Goal: Task Accomplishment & Management: Manage account settings

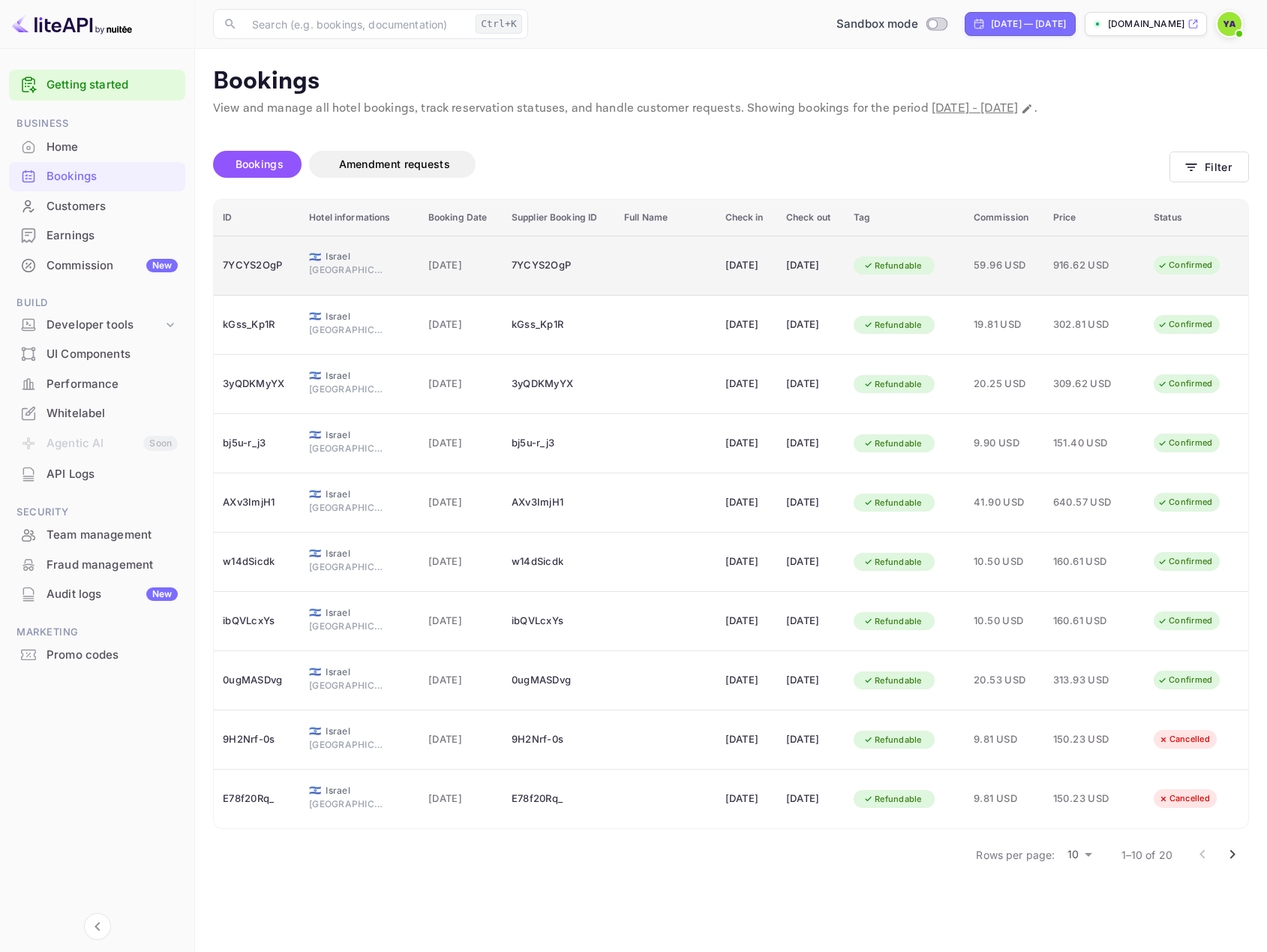
click at [292, 262] on td "7YCYS2OgP" at bounding box center [257, 266] width 86 height 60
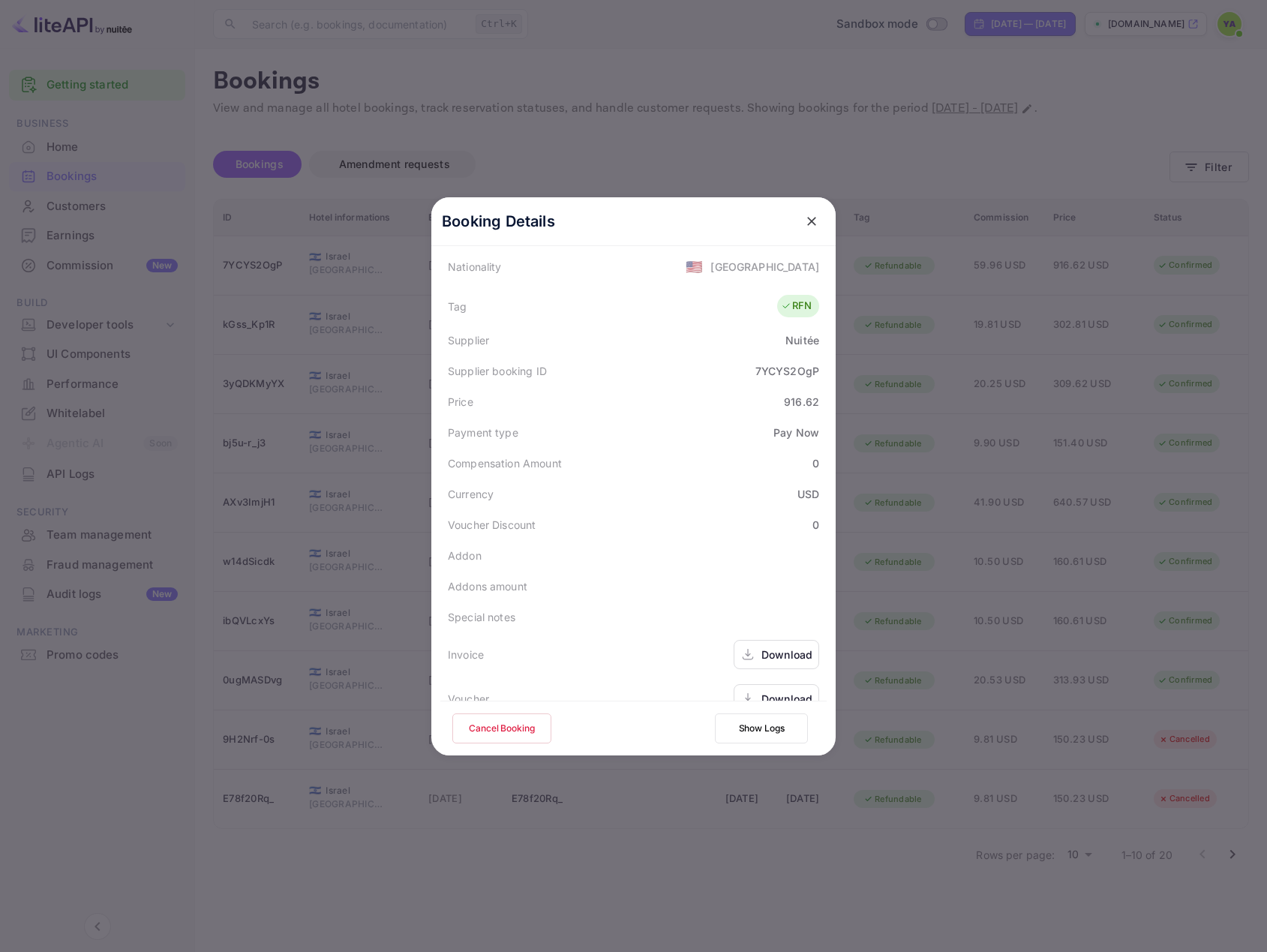
scroll to position [375, 0]
click at [472, 728] on button "Cancel Booking" at bounding box center [502, 728] width 99 height 30
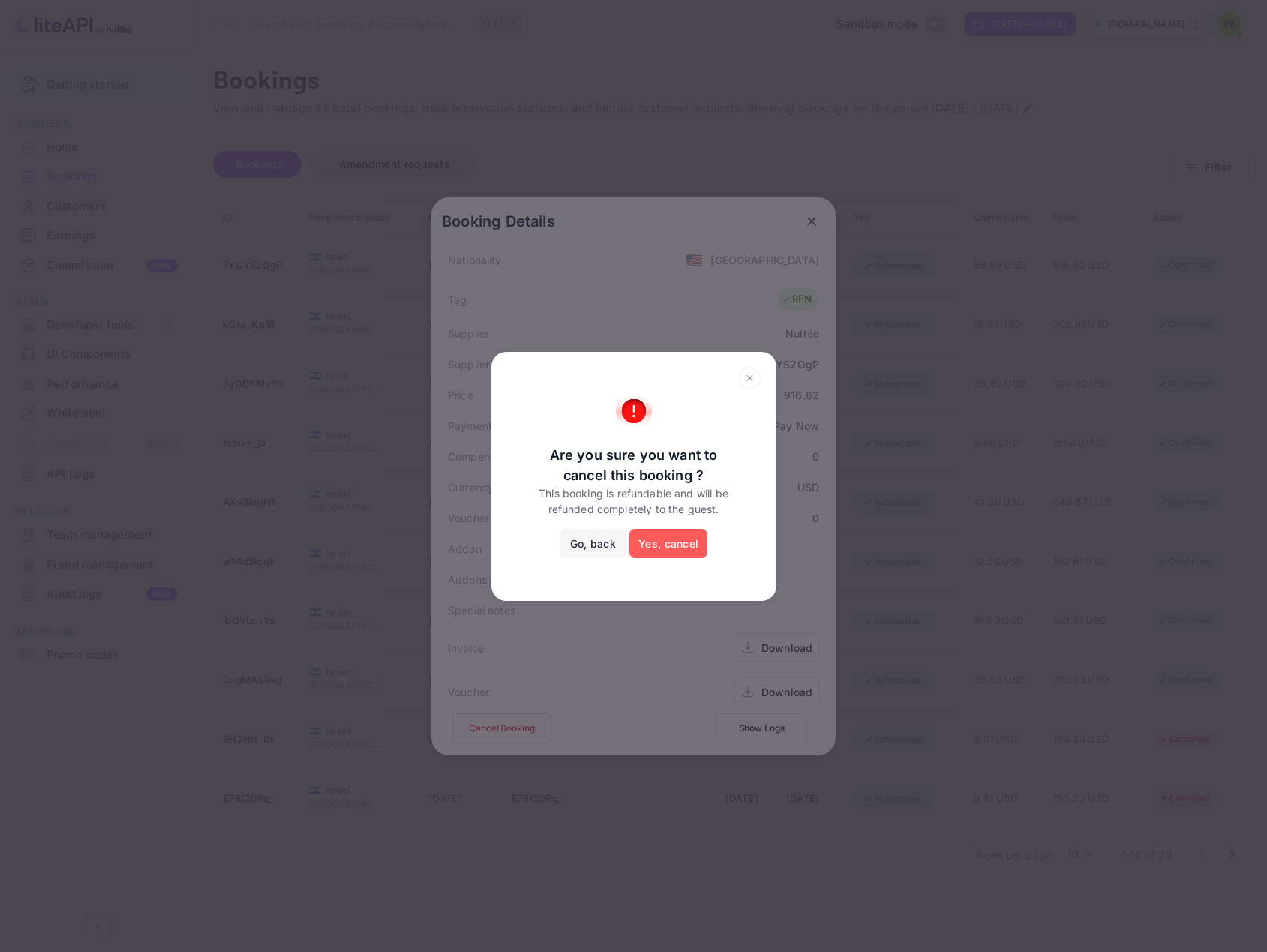
click at [671, 549] on button "Yes, cancel" at bounding box center [668, 543] width 78 height 30
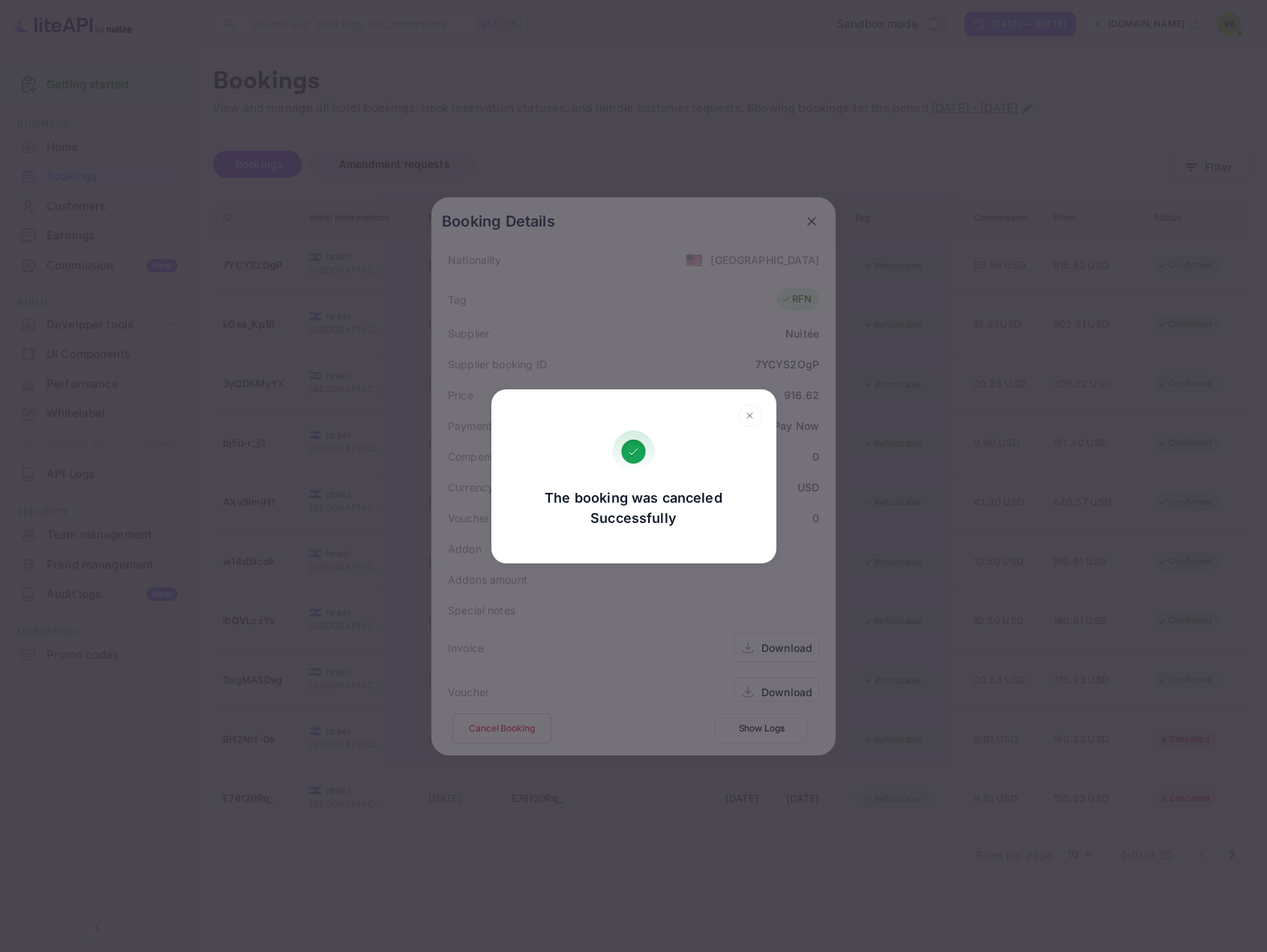
click at [808, 222] on div "The booking was canceled Successfully Go, back Yes, cancel" at bounding box center [634, 476] width 1267 height 952
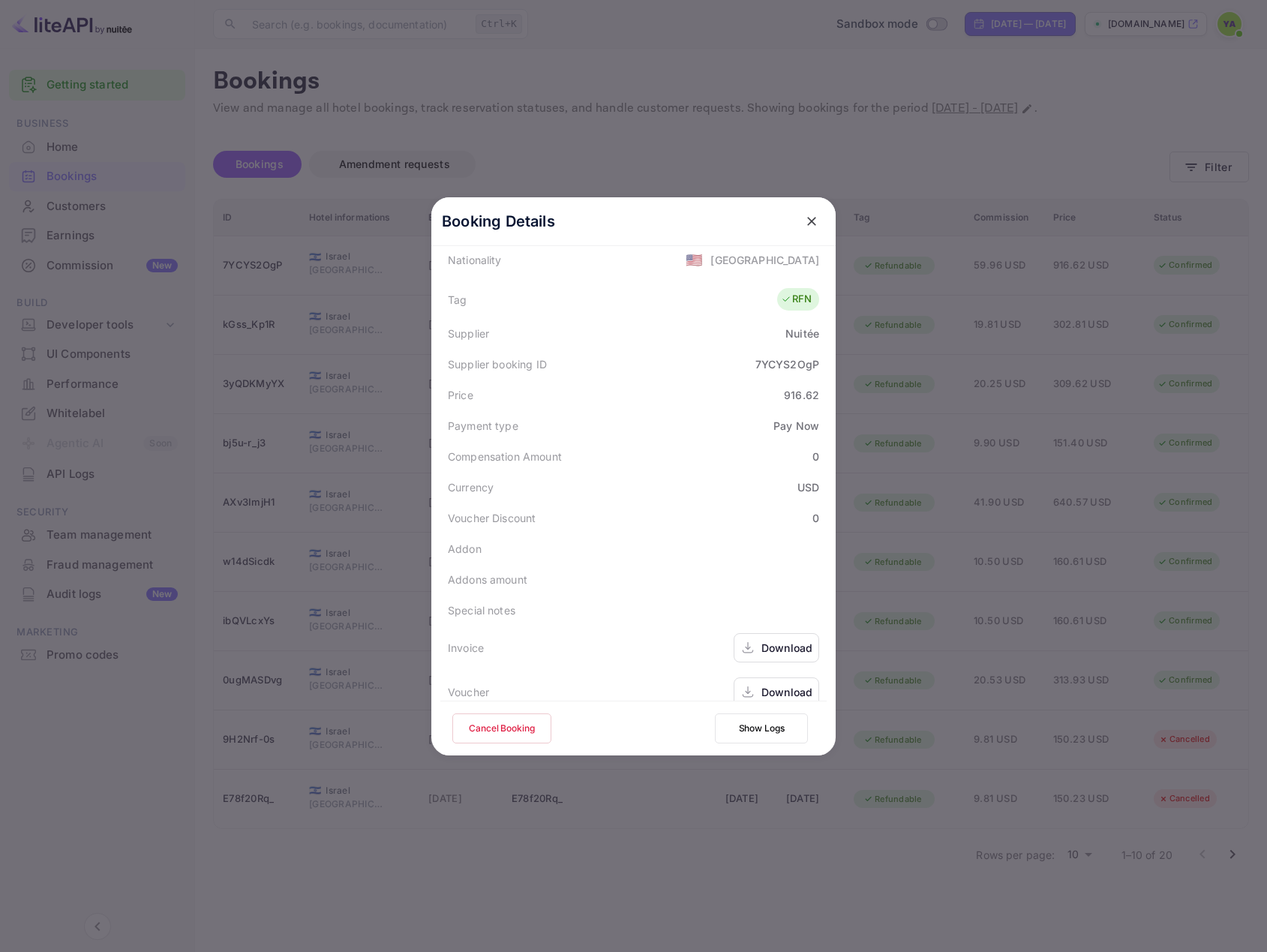
click at [808, 215] on icon "close" at bounding box center [811, 221] width 15 height 15
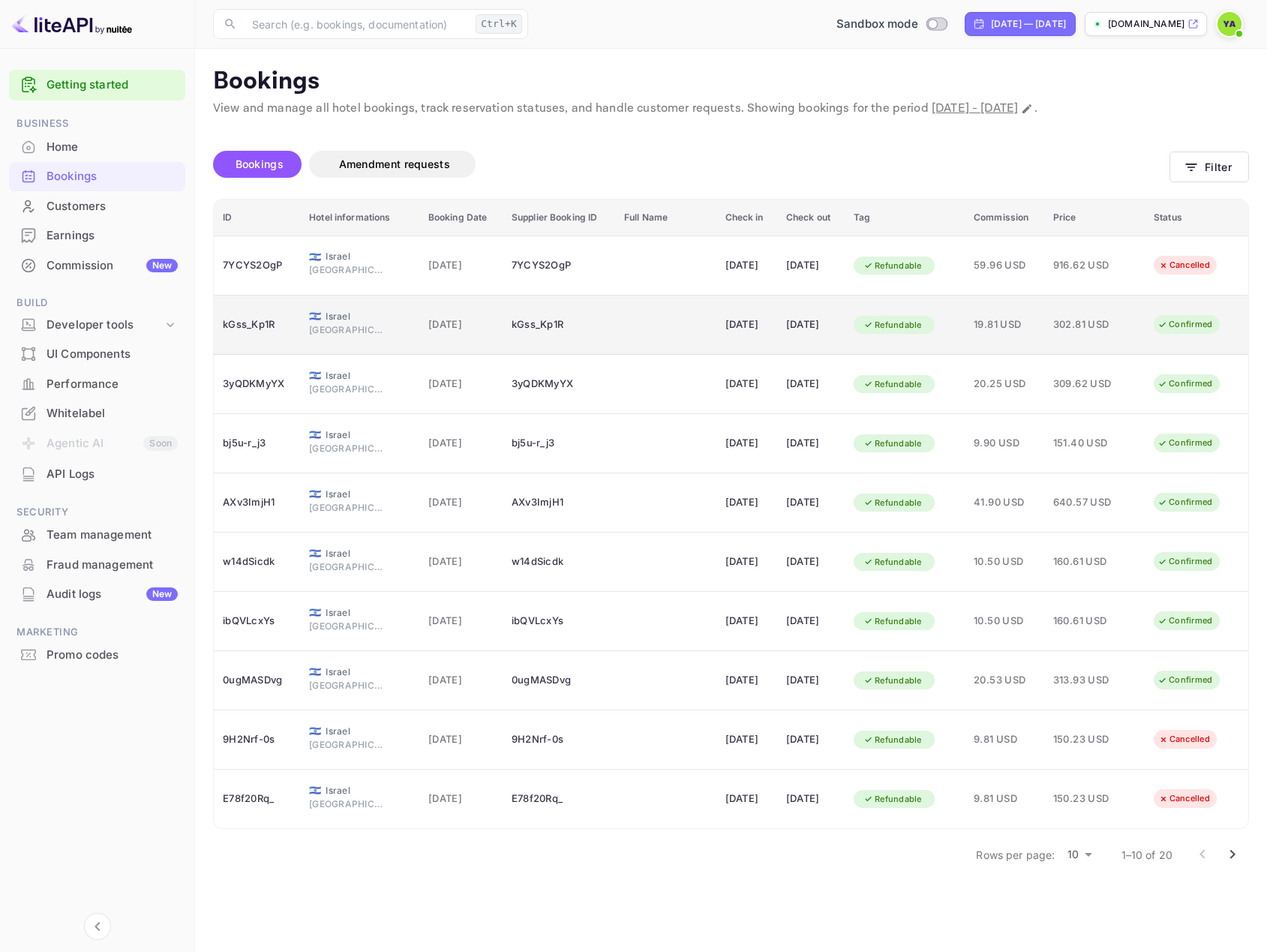
click at [1165, 336] on div "Confirmed" at bounding box center [1191, 325] width 77 height 24
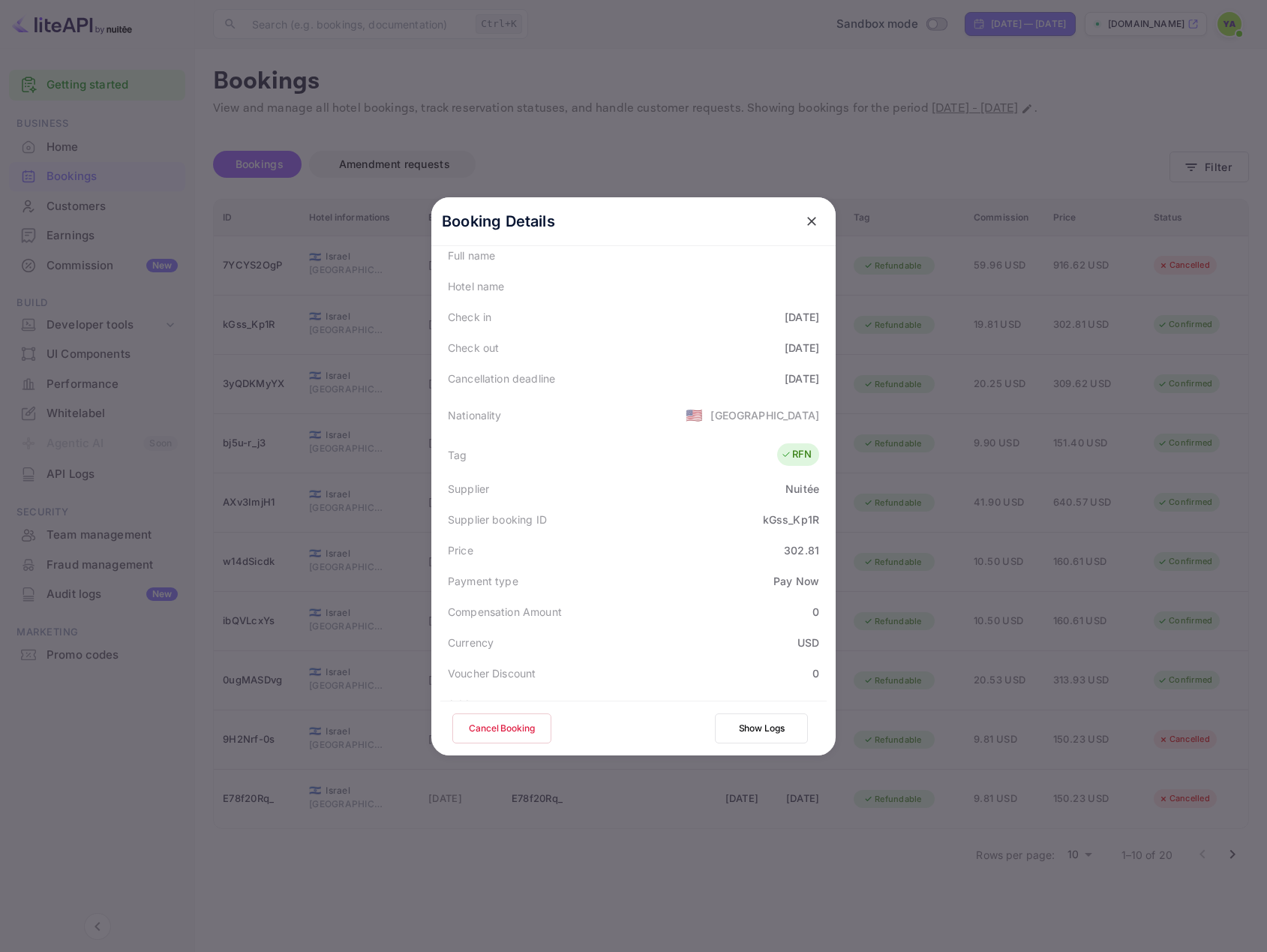
scroll to position [225, 0]
click at [481, 729] on button "Cancel Booking" at bounding box center [502, 728] width 99 height 30
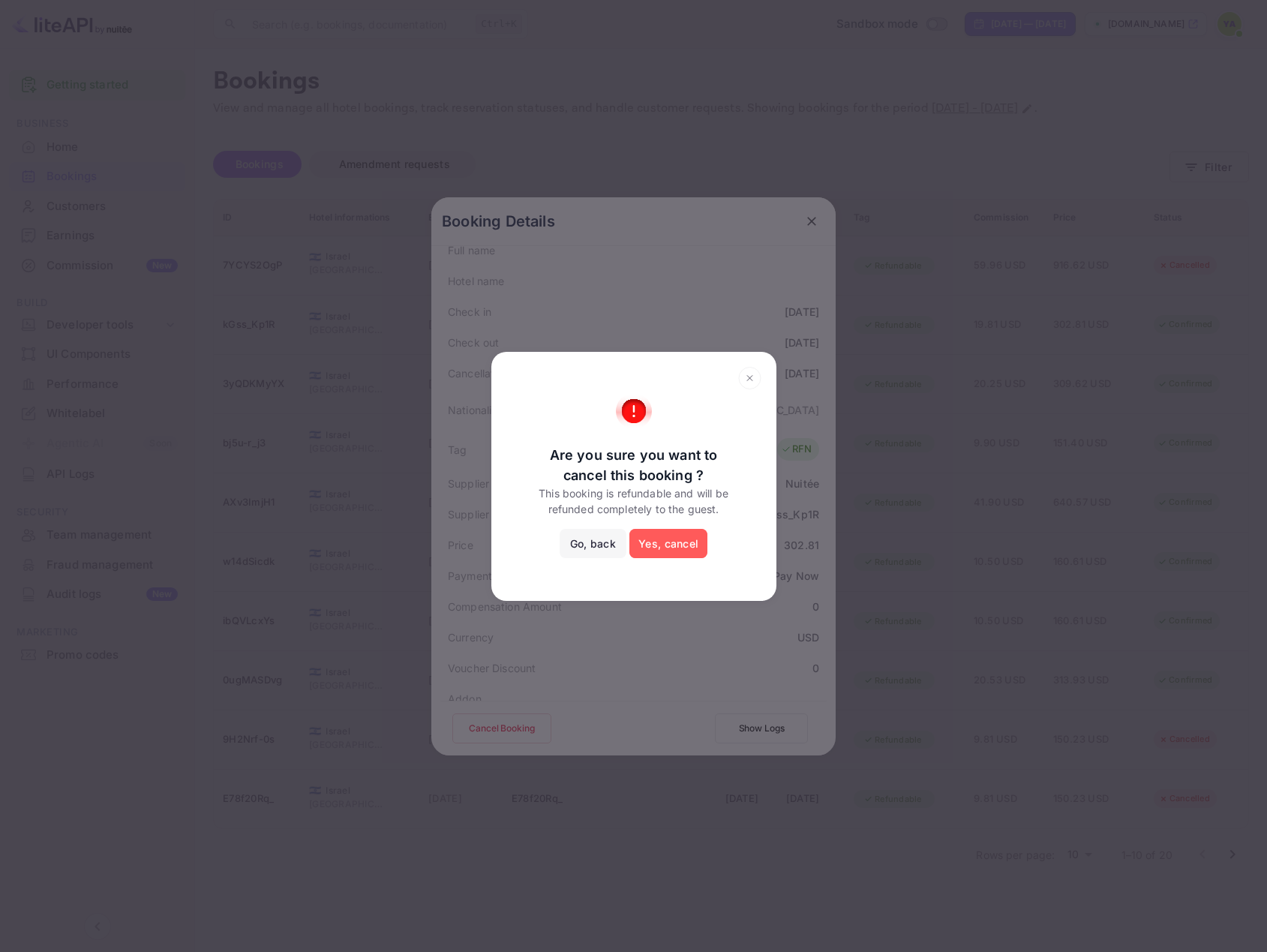
click at [661, 539] on button "Yes, cancel" at bounding box center [668, 543] width 78 height 30
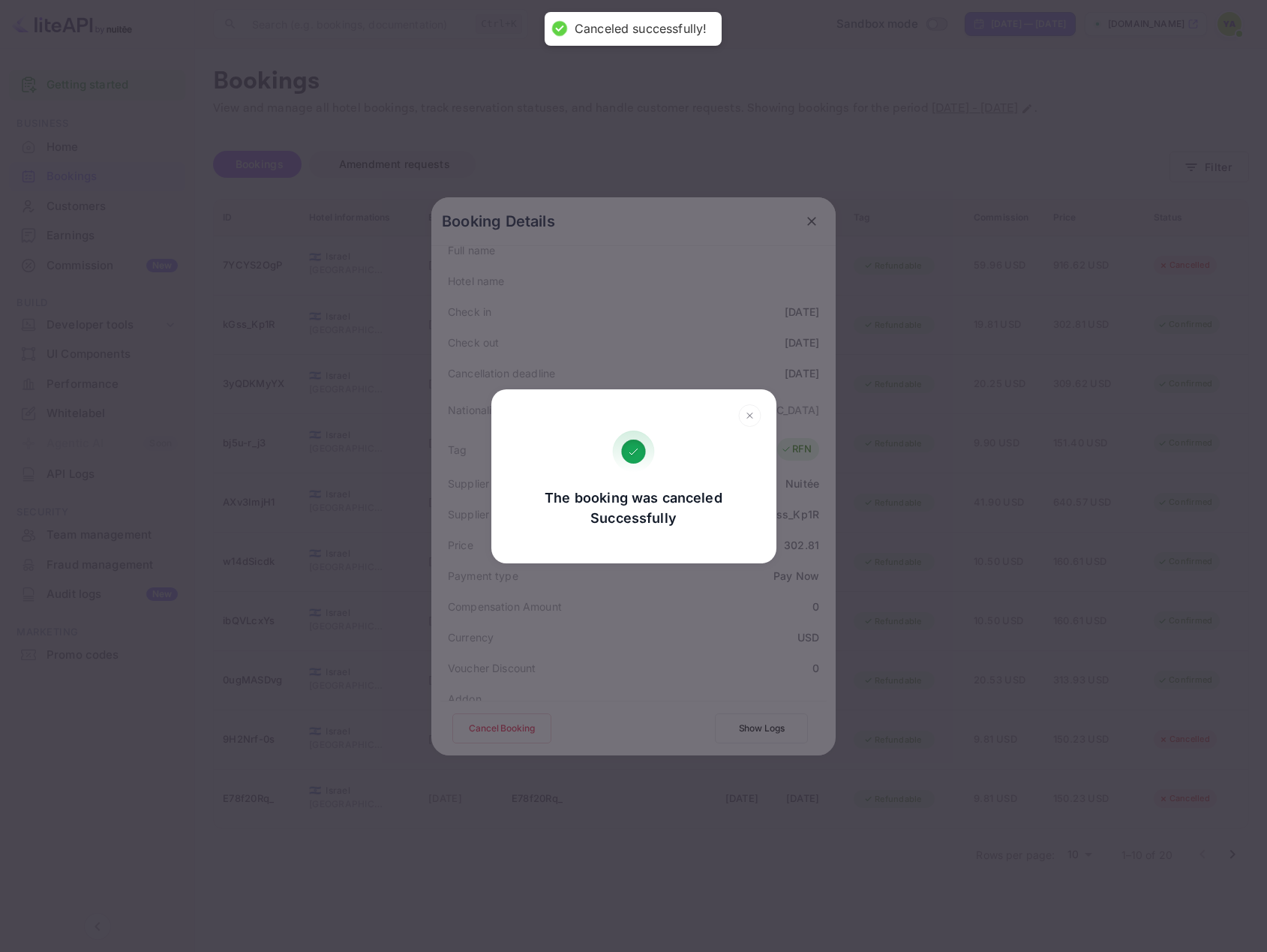
click at [749, 419] on icon at bounding box center [750, 416] width 24 height 23
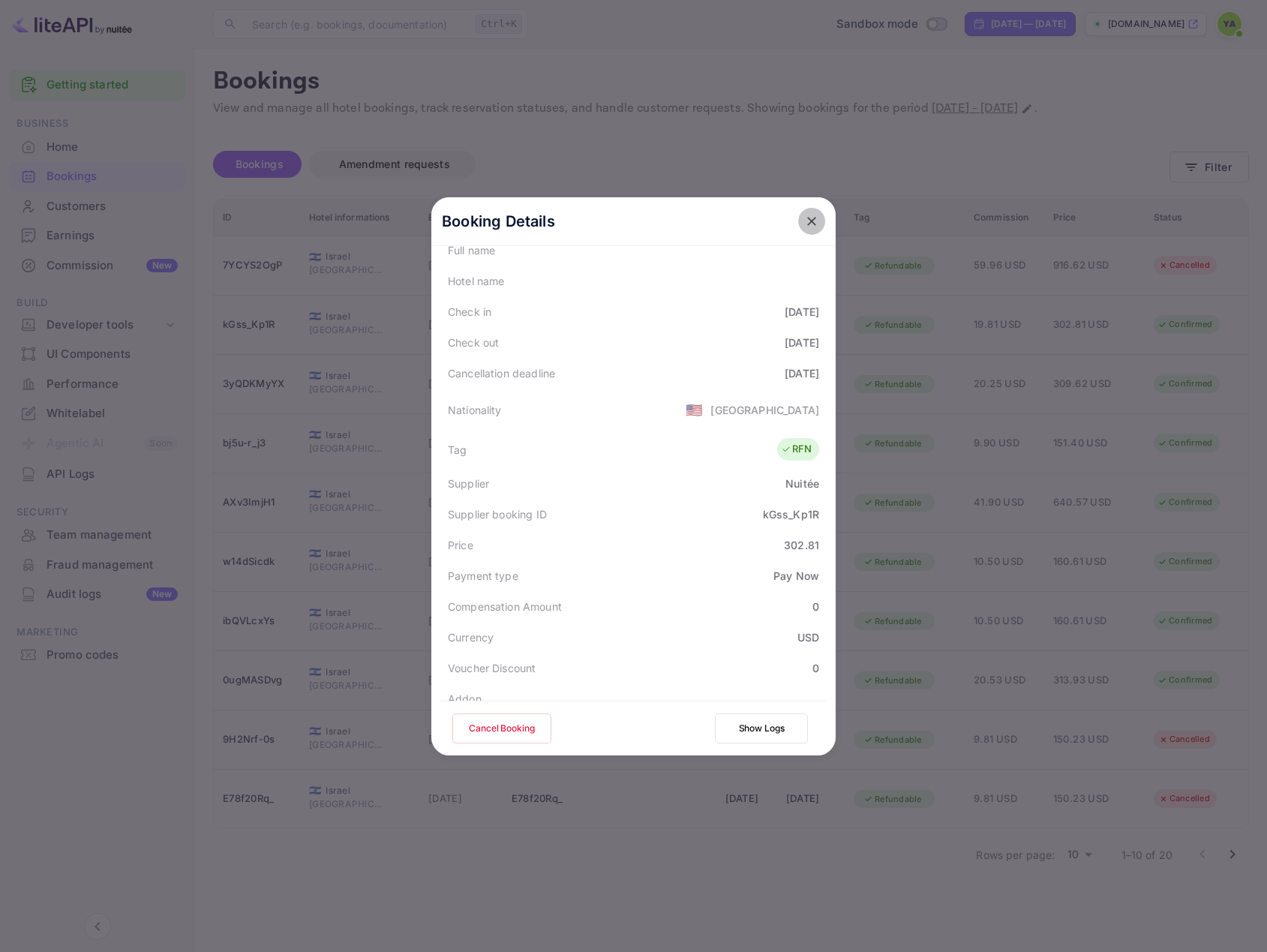
click at [805, 226] on icon "close" at bounding box center [811, 221] width 15 height 15
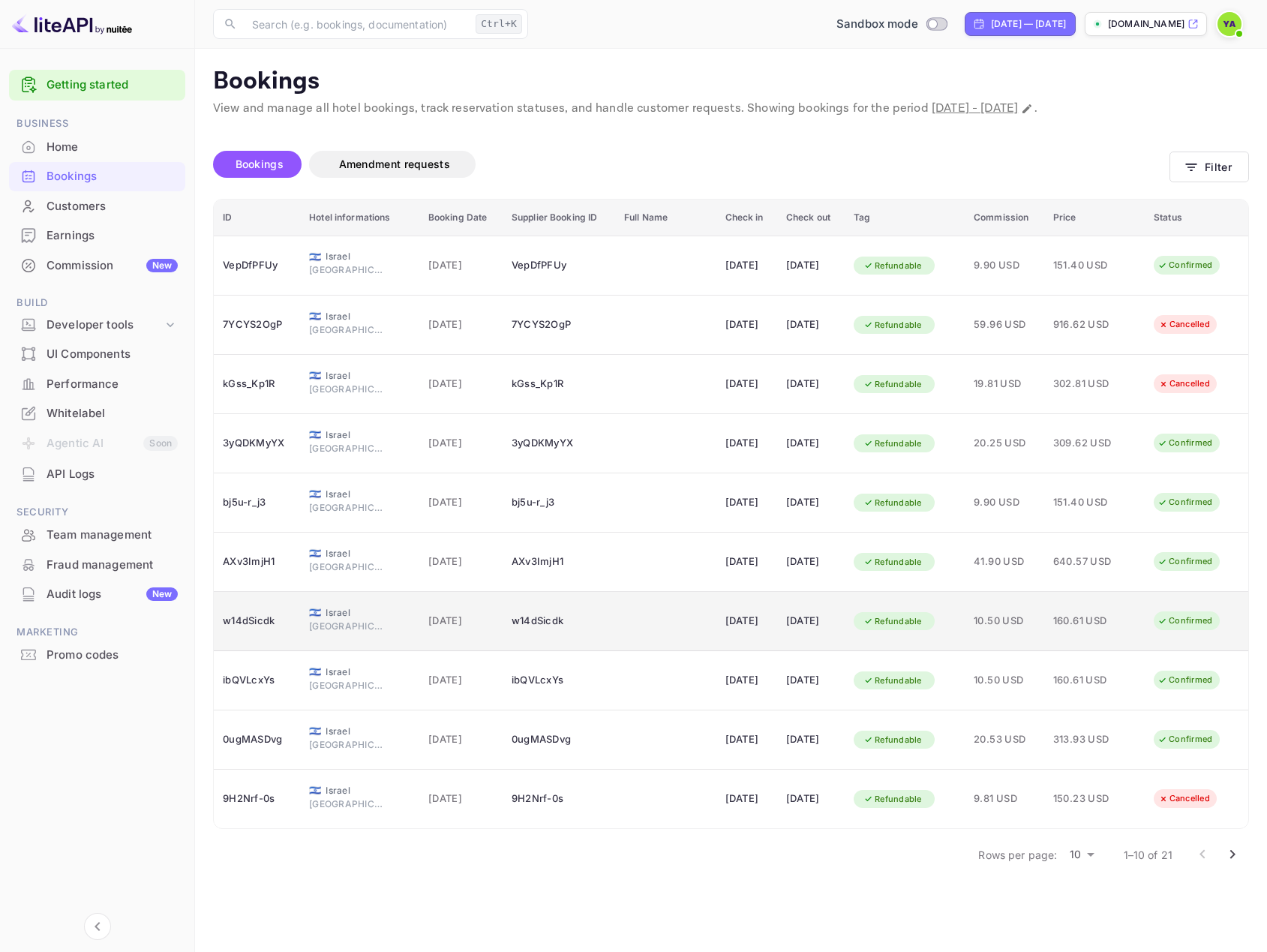
click at [1208, 632] on div "Confirmed" at bounding box center [1191, 621] width 77 height 24
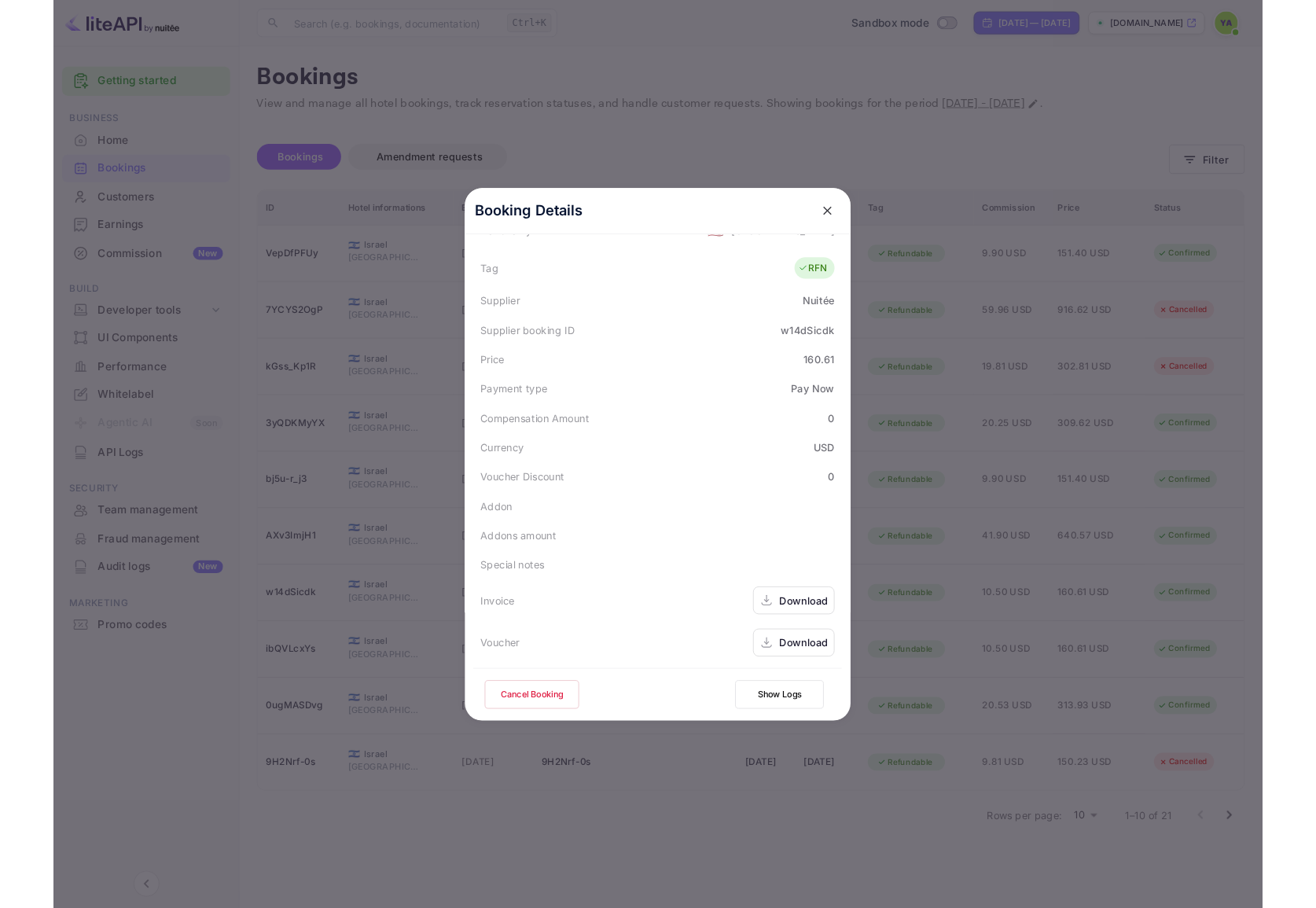
scroll to position [414, 0]
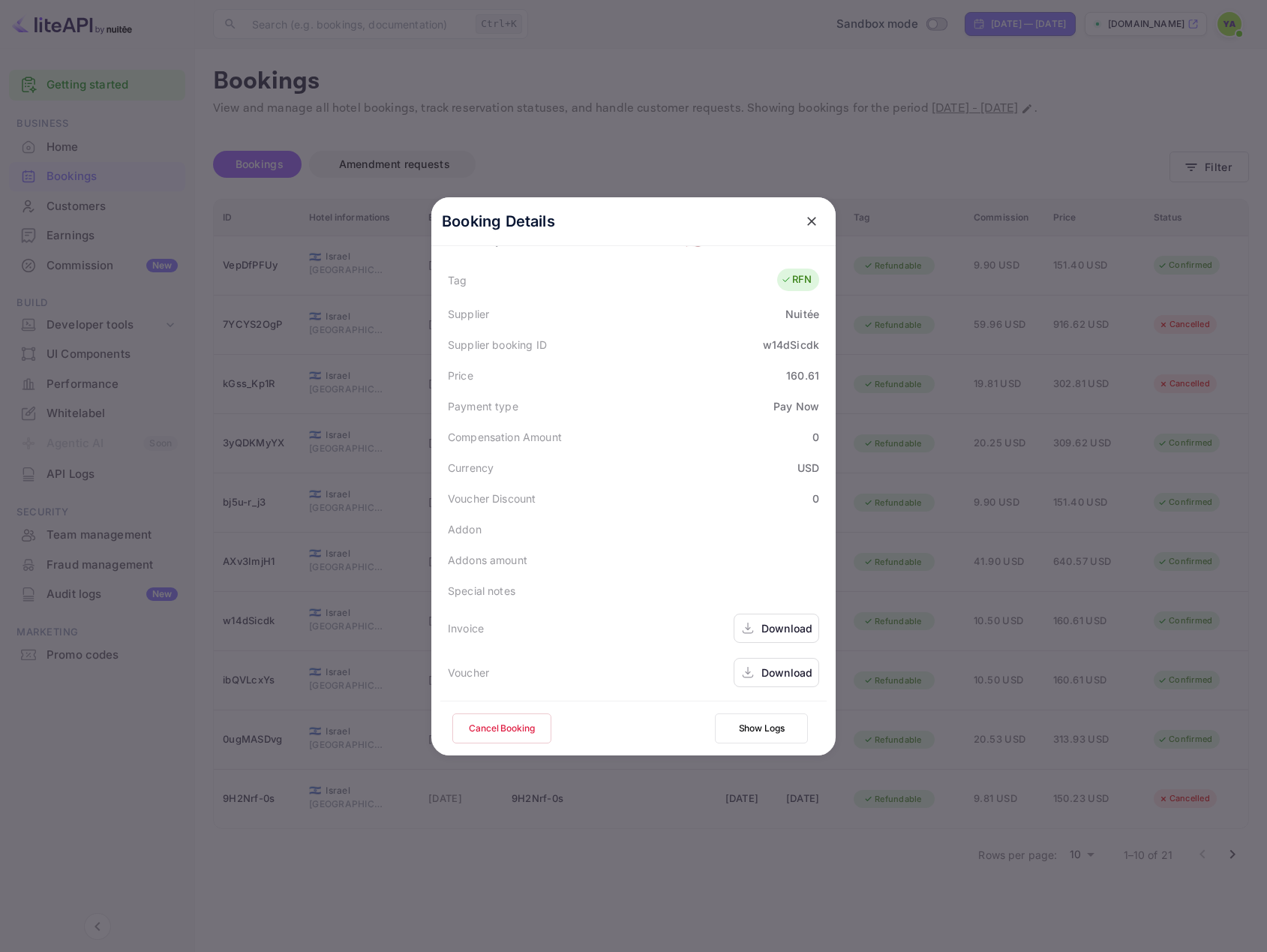
click at [506, 729] on button "Cancel Booking" at bounding box center [502, 728] width 99 height 30
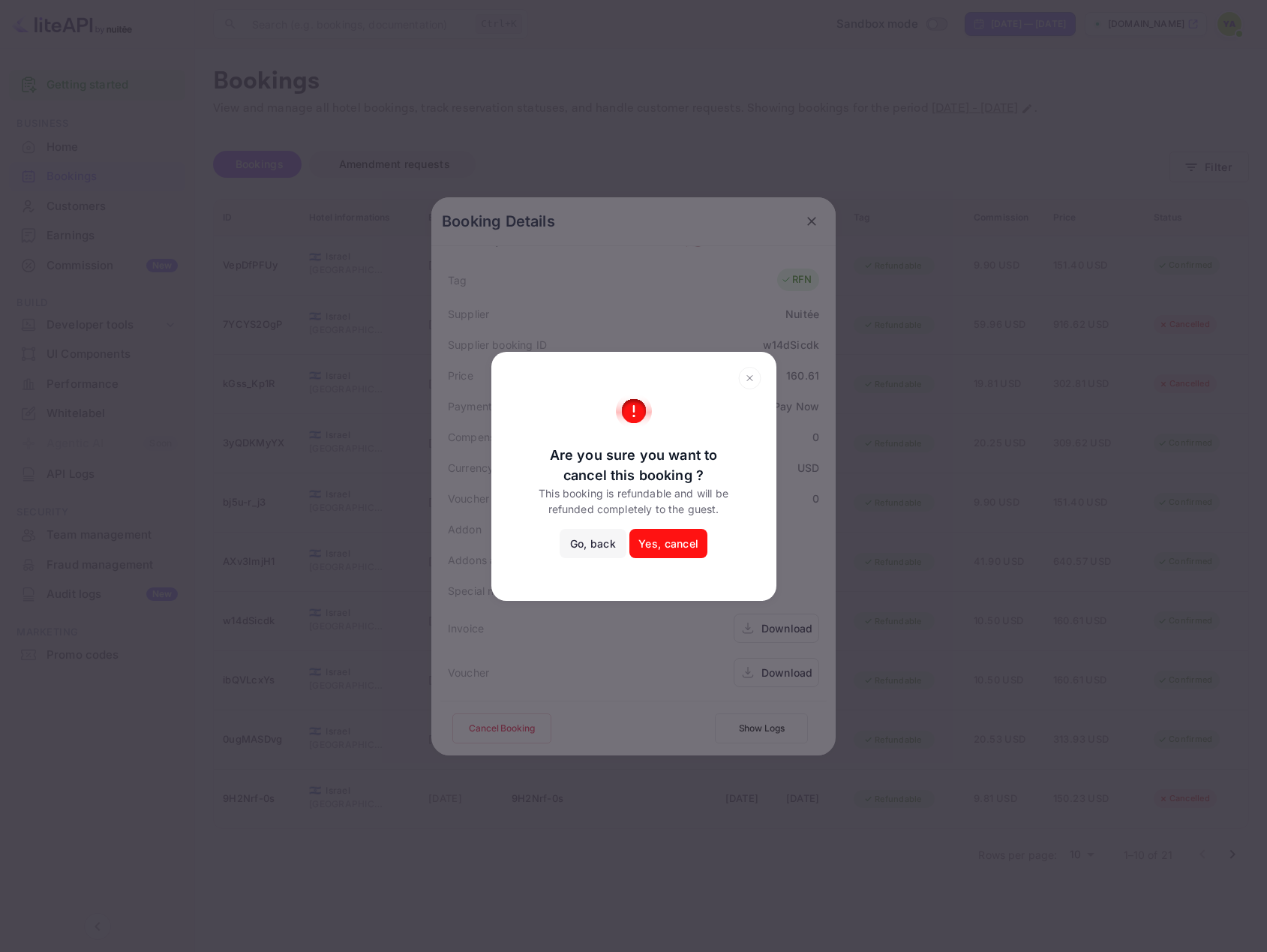
click at [672, 551] on button "Yes, cancel" at bounding box center [668, 543] width 78 height 30
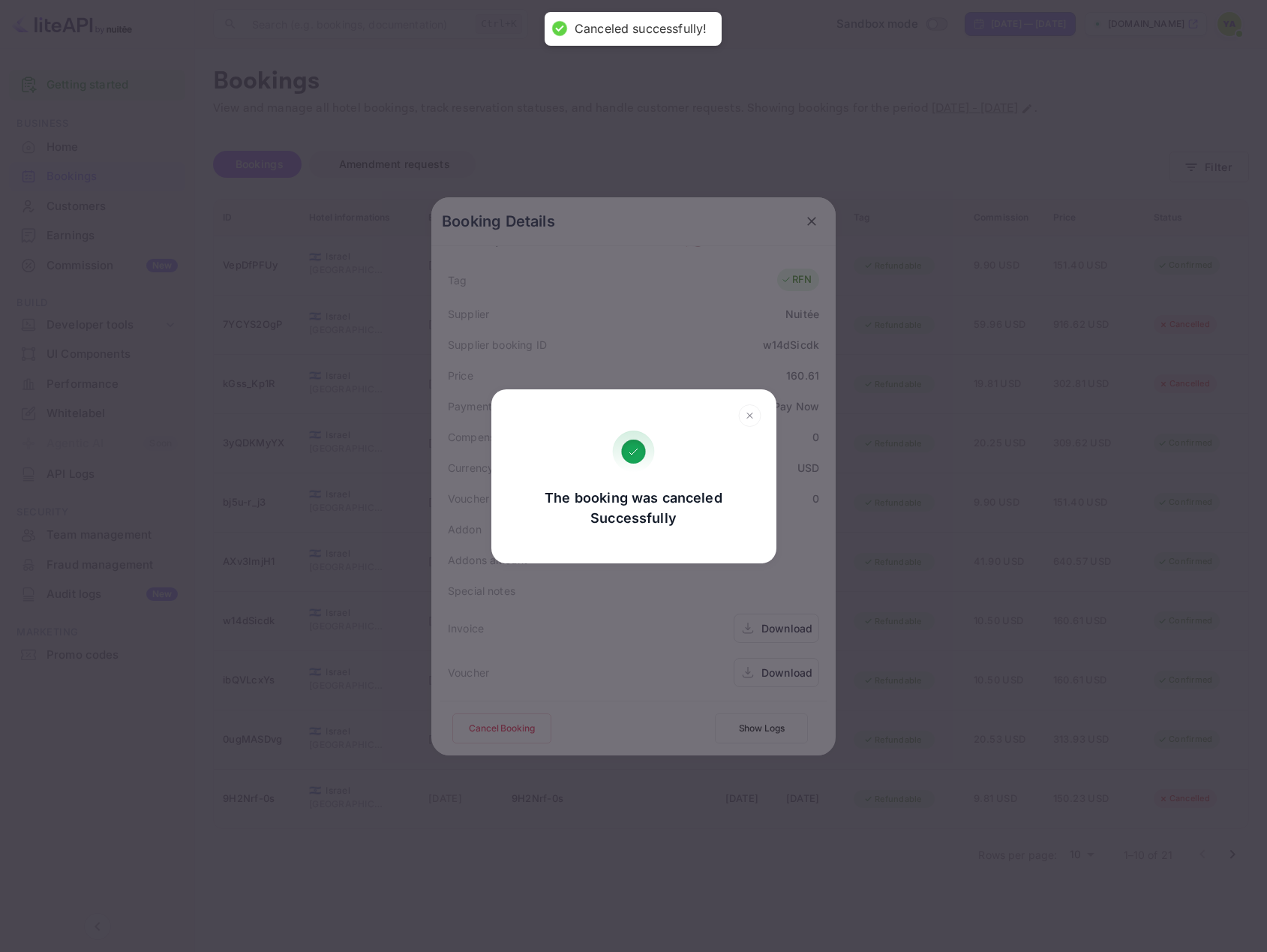
click at [750, 416] on icon at bounding box center [749, 415] width 5 height 5
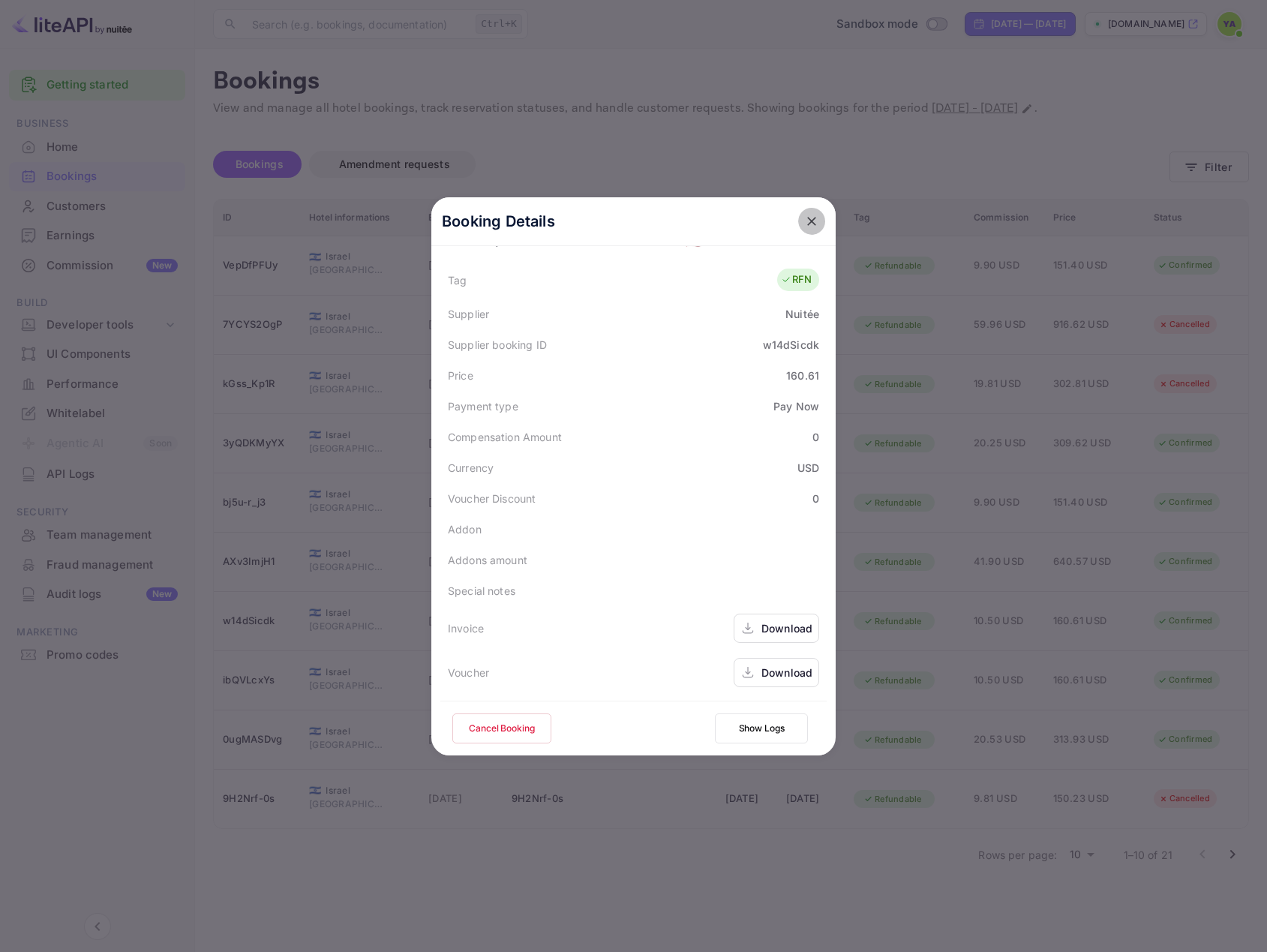
click at [812, 221] on icon "close" at bounding box center [811, 221] width 15 height 15
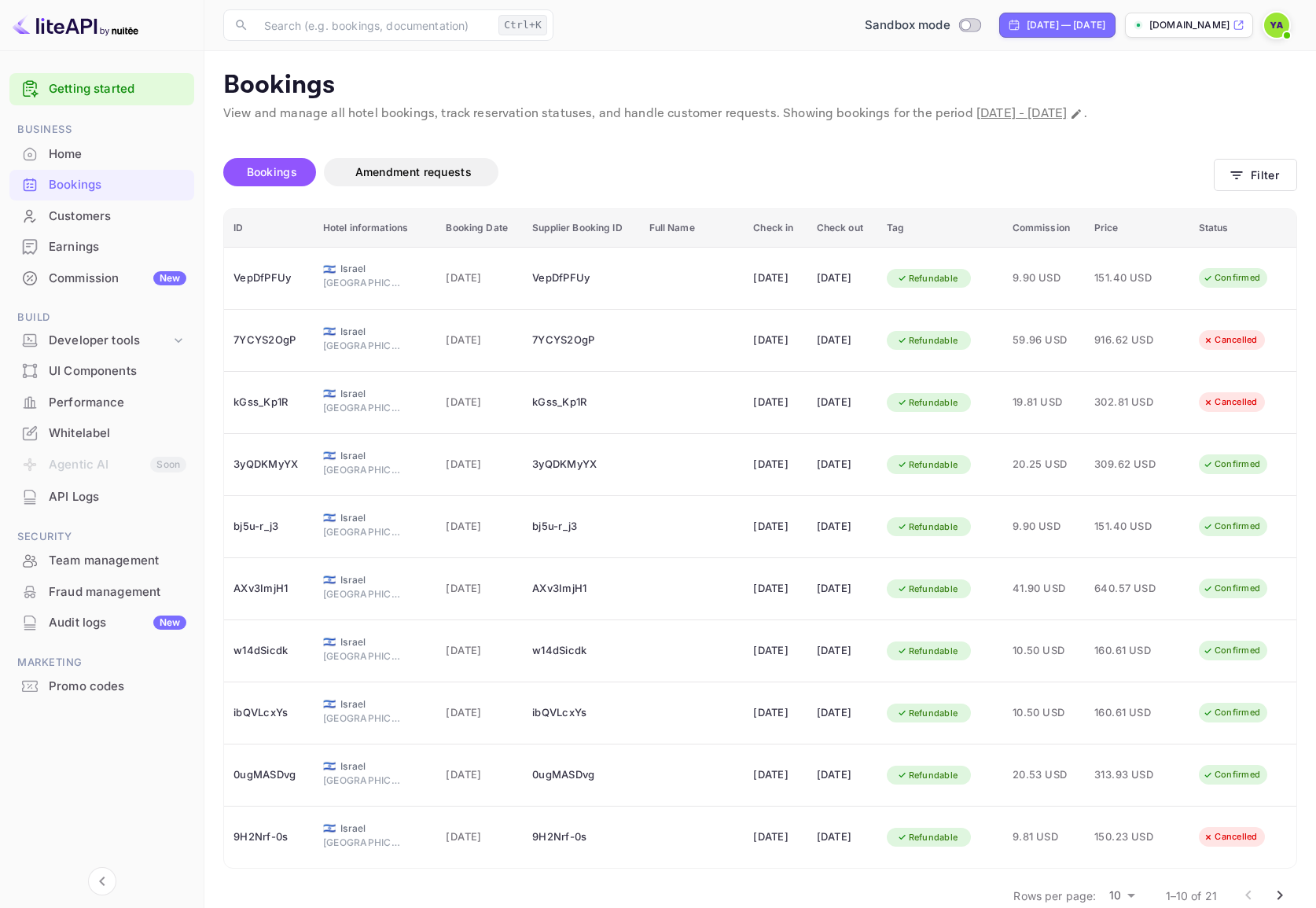
click at [93, 372] on div "UI Components" at bounding box center [117, 371] width 138 height 18
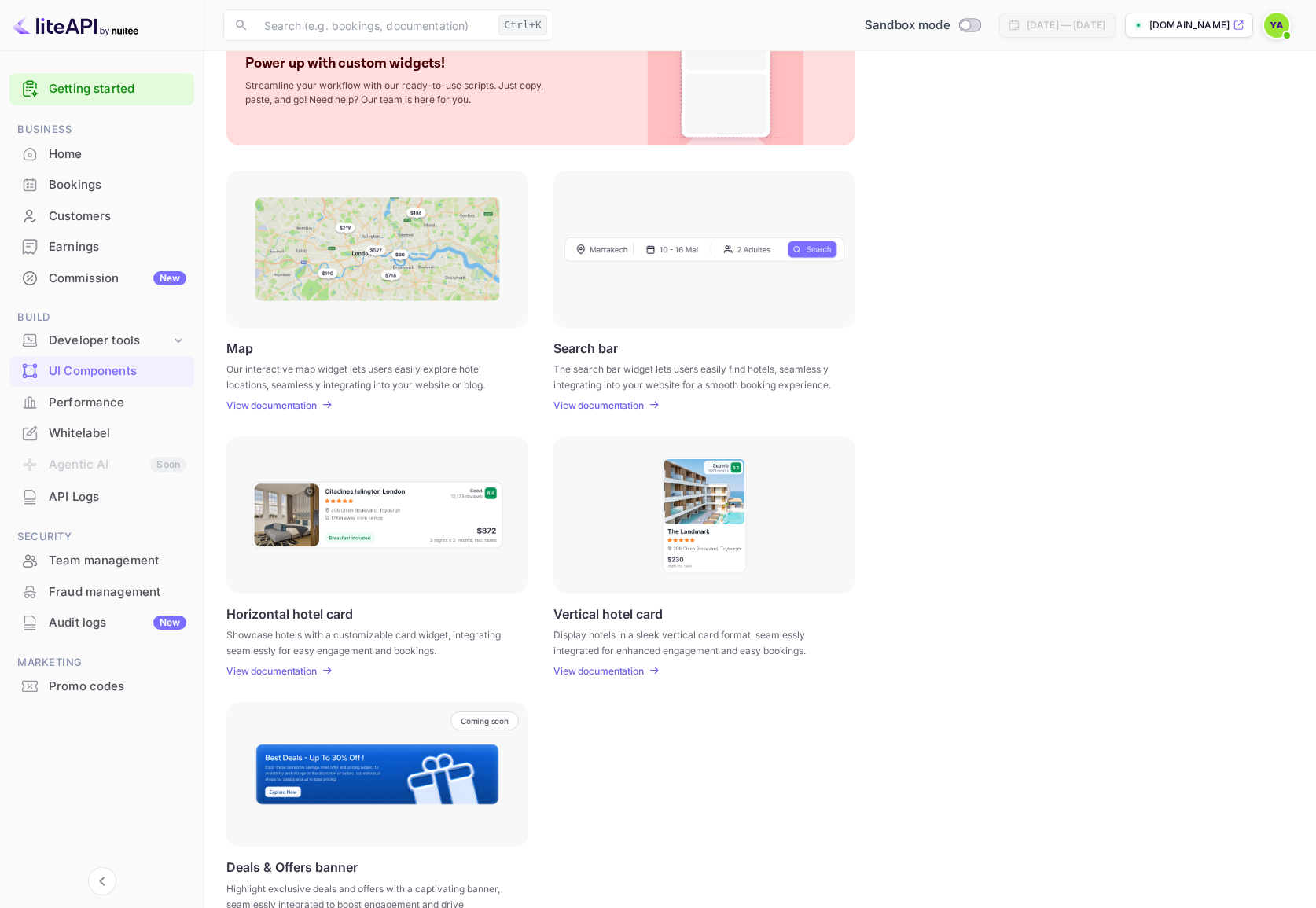
scroll to position [151, 0]
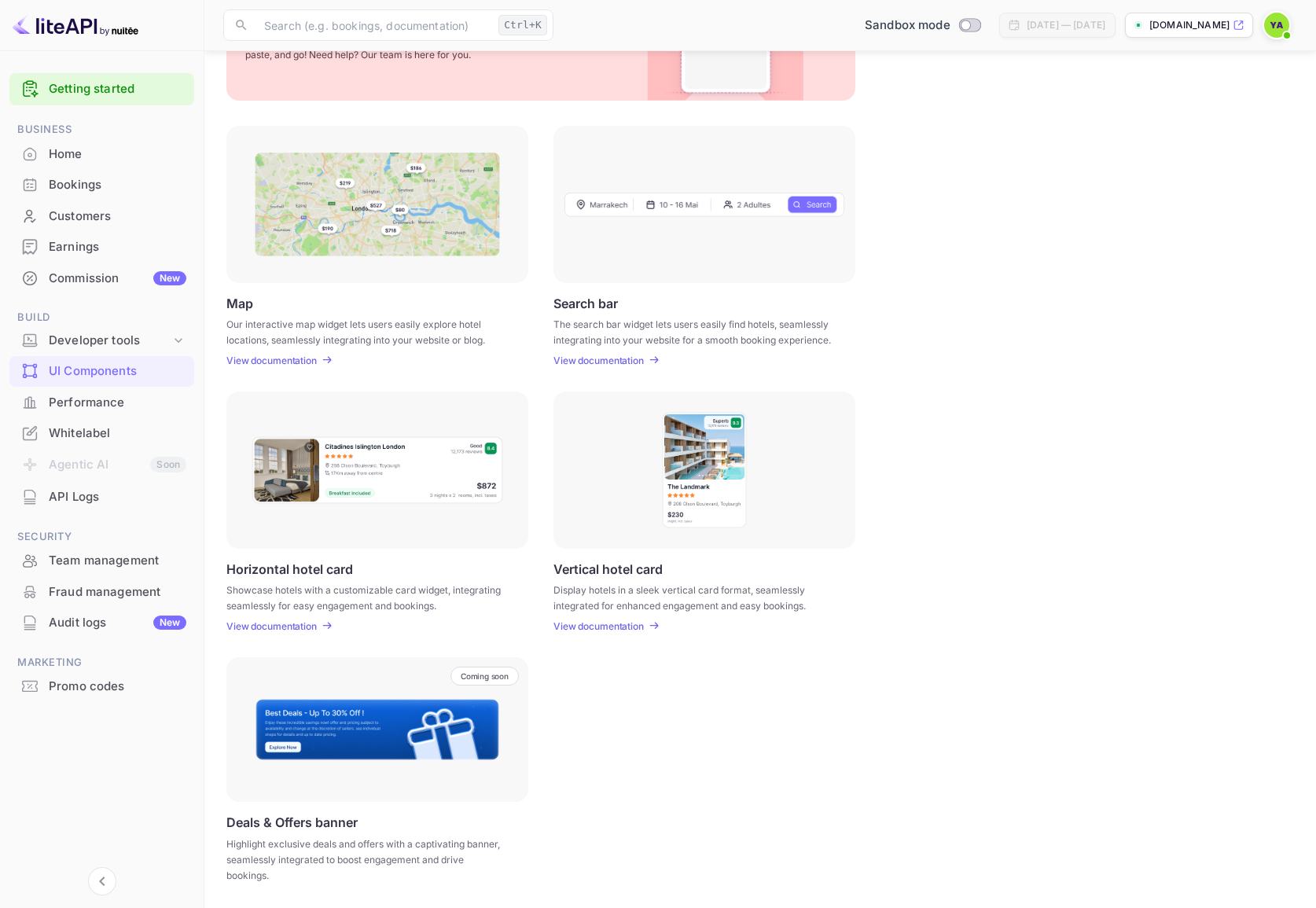
click at [60, 466] on li "Agentic AI Soon" at bounding box center [101, 465] width 185 height 33
click at [65, 497] on div "API Logs" at bounding box center [117, 496] width 138 height 18
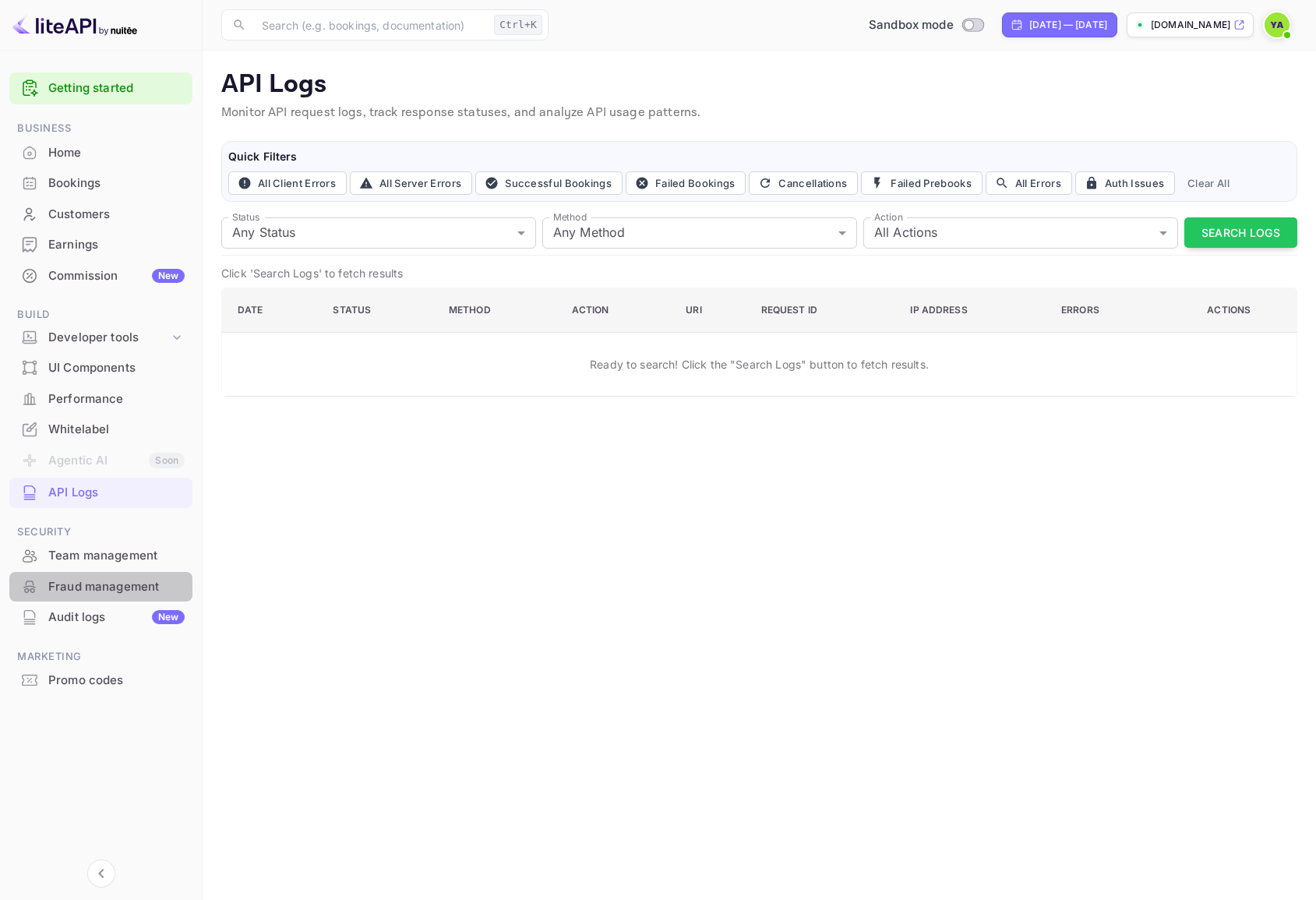
click at [92, 593] on div "Fraud management" at bounding box center [116, 586] width 137 height 18
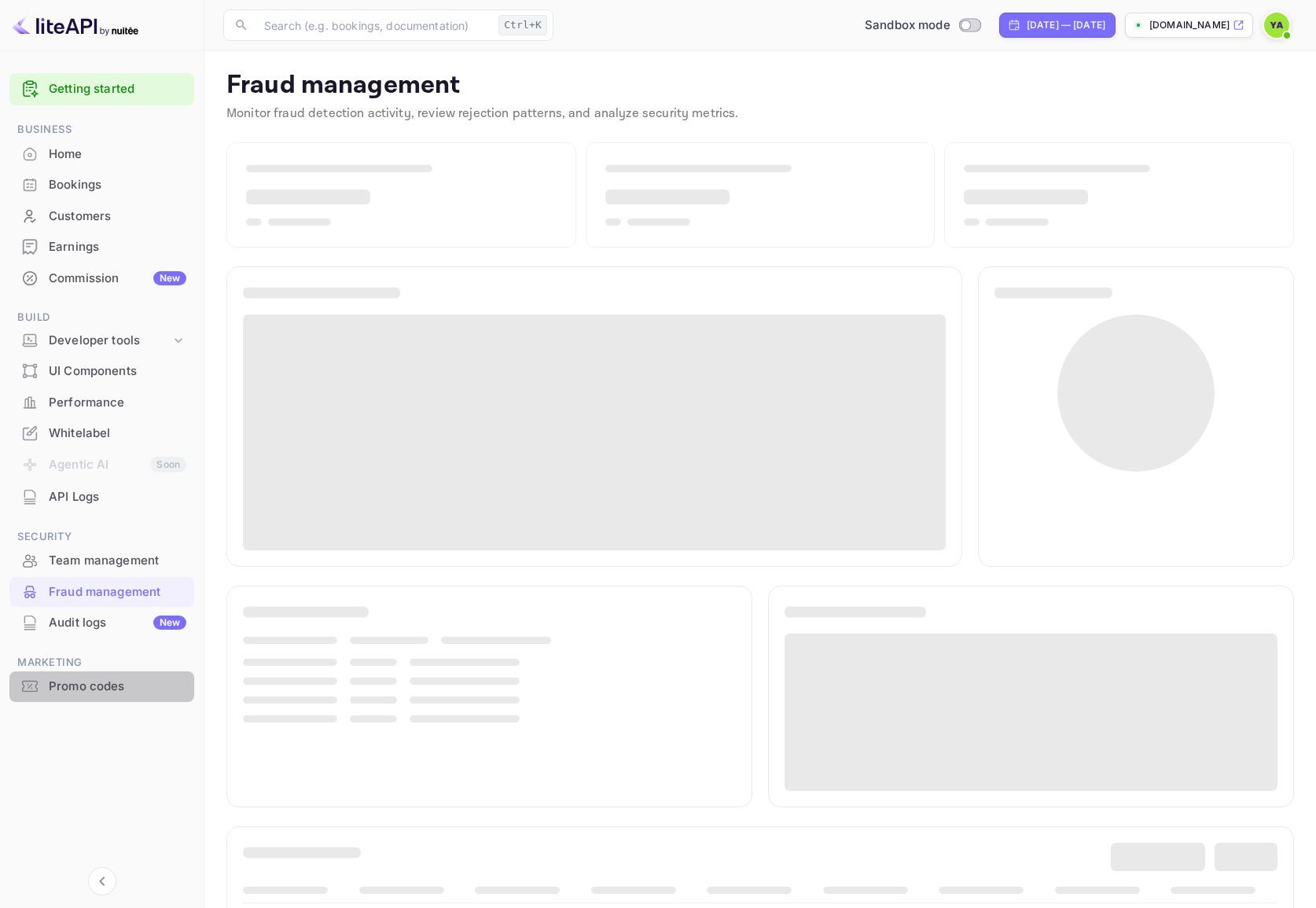
click at [66, 690] on div "Promo codes" at bounding box center [117, 686] width 138 height 18
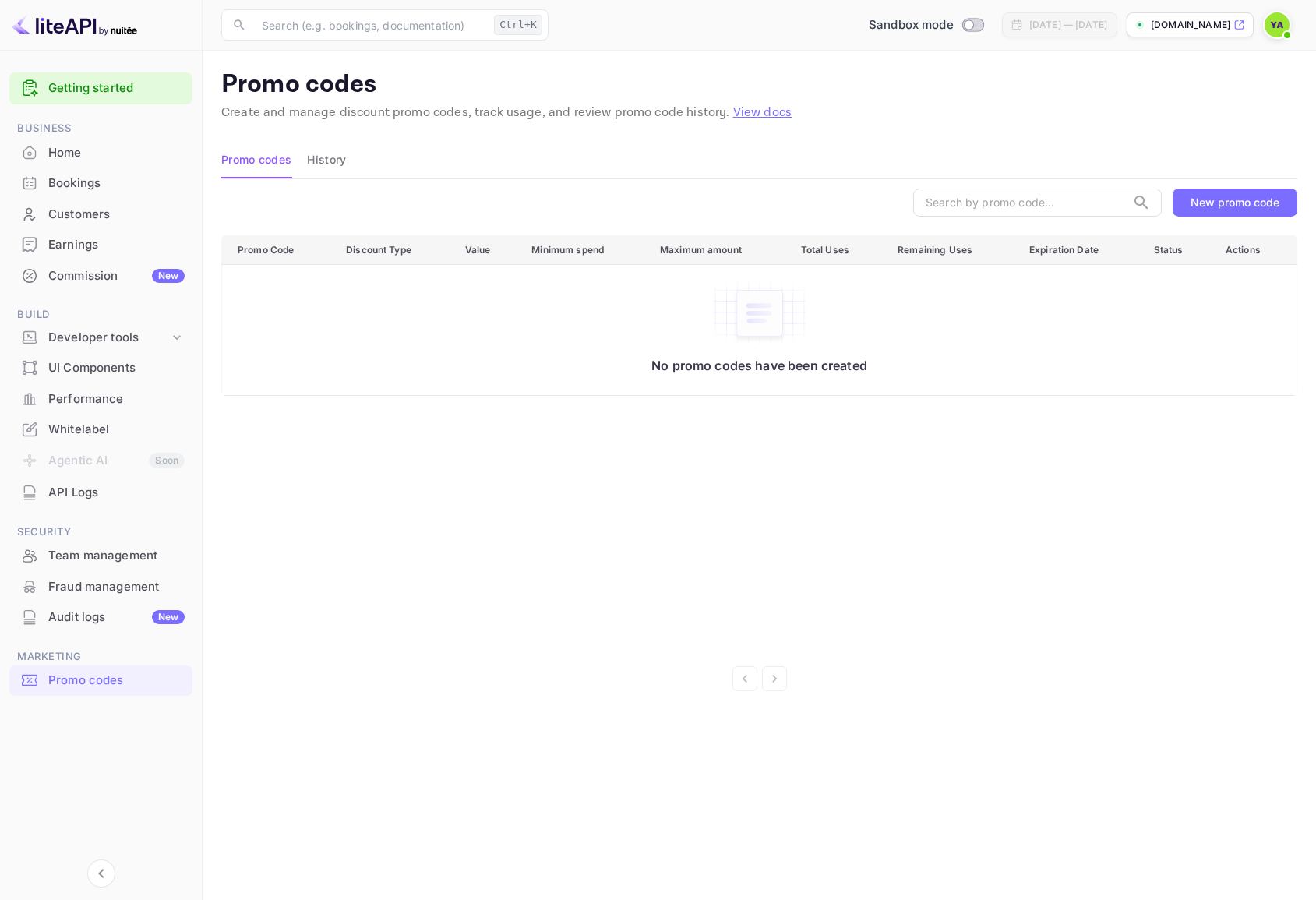
click at [337, 162] on button "History" at bounding box center [326, 159] width 39 height 37
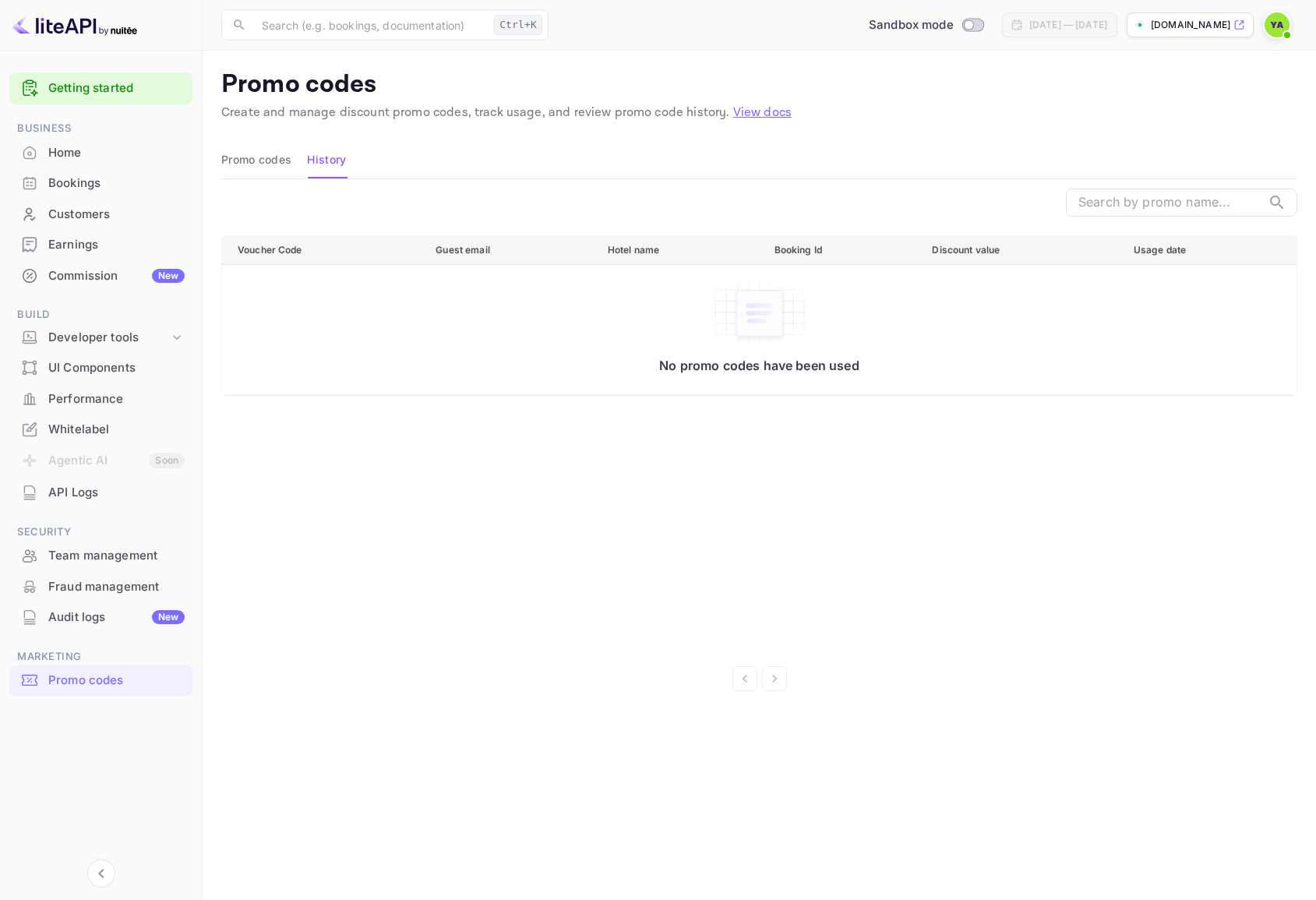
click at [290, 156] on button "Promo codes" at bounding box center [256, 159] width 70 height 37
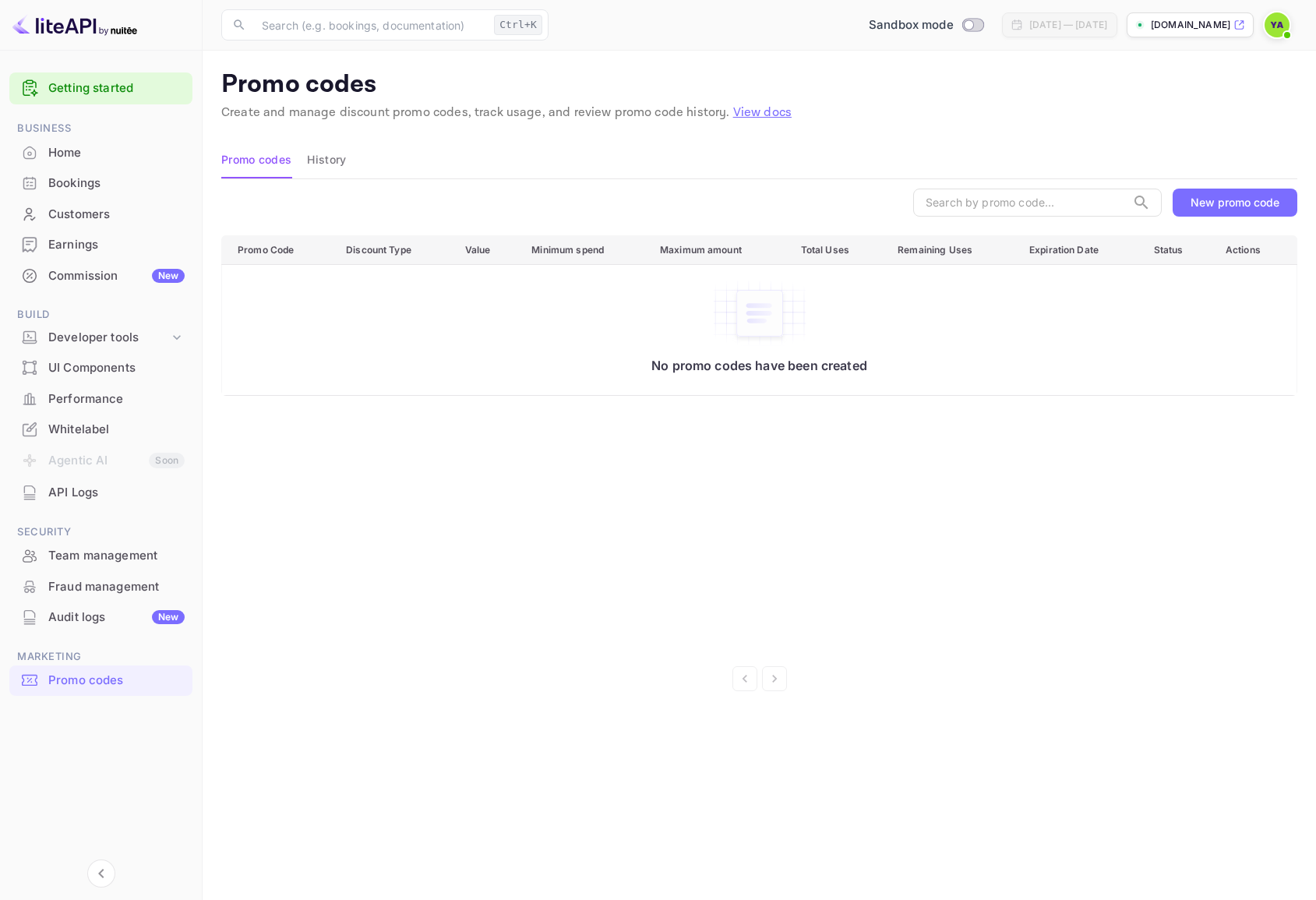
click at [98, 433] on div "Whitelabel" at bounding box center [116, 429] width 137 height 18
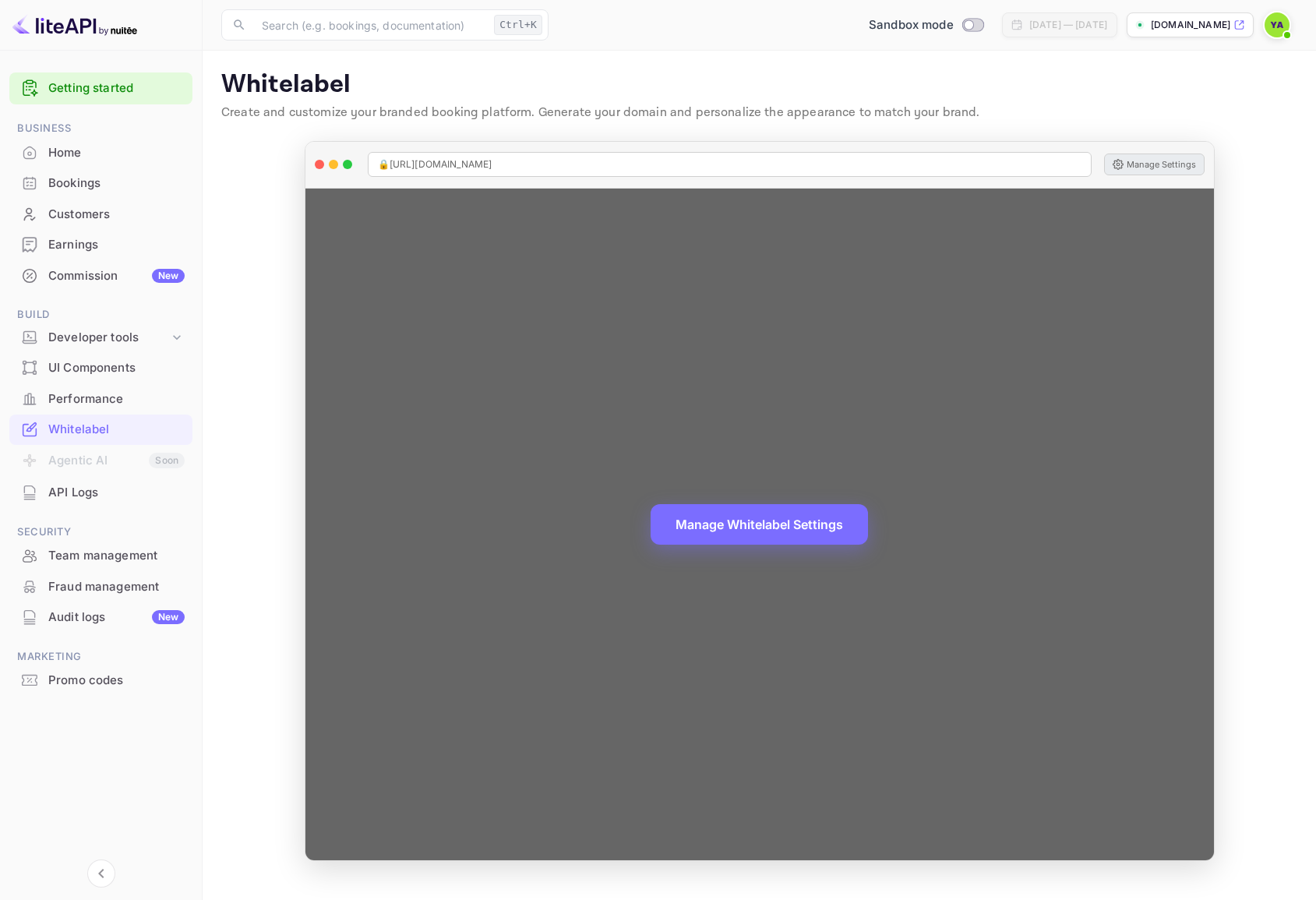
click at [1169, 158] on button "Manage Settings" at bounding box center [1153, 164] width 100 height 22
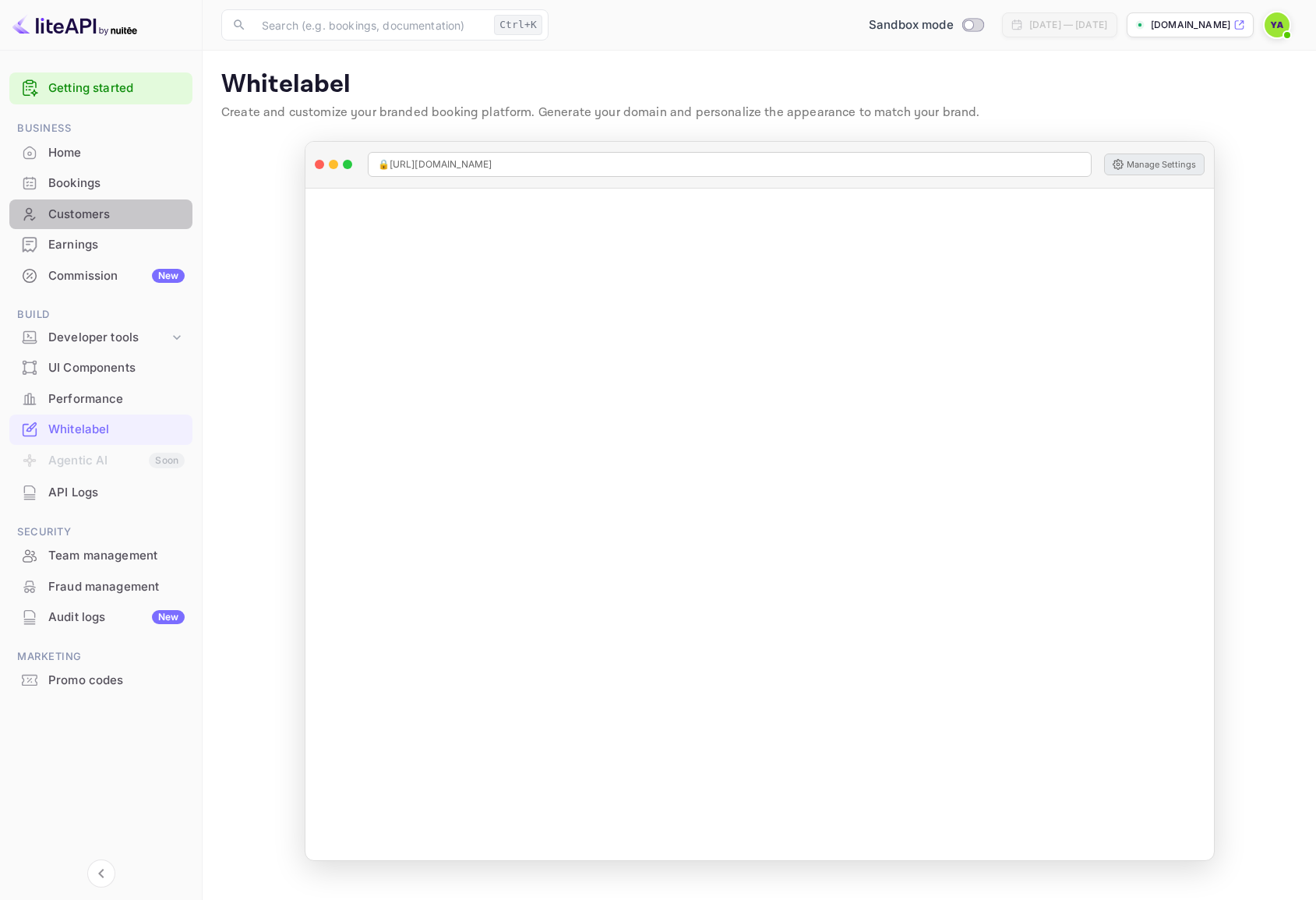
click at [60, 210] on div "Customers" at bounding box center [116, 214] width 137 height 18
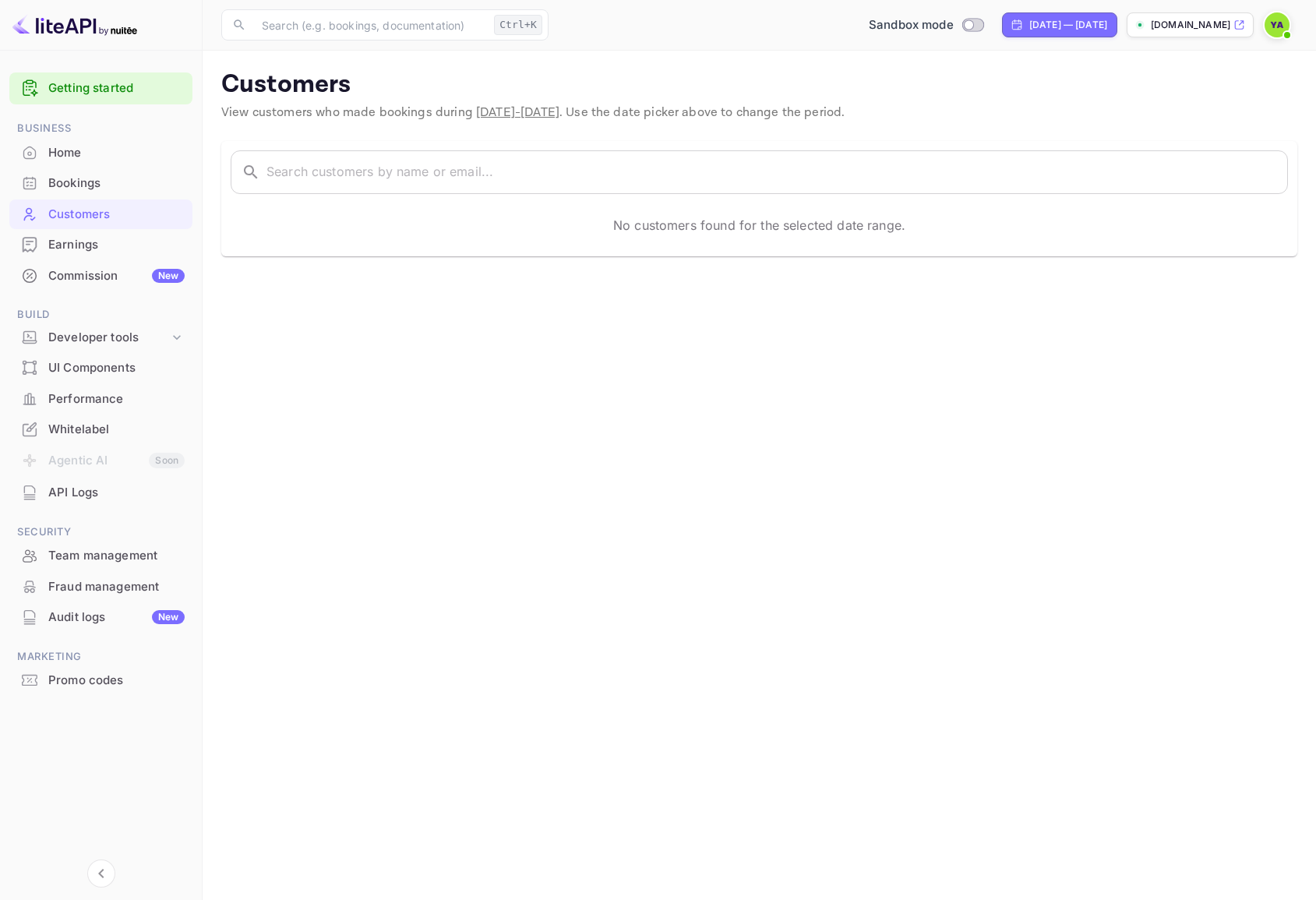
click at [62, 176] on div "Bookings" at bounding box center [116, 183] width 137 height 18
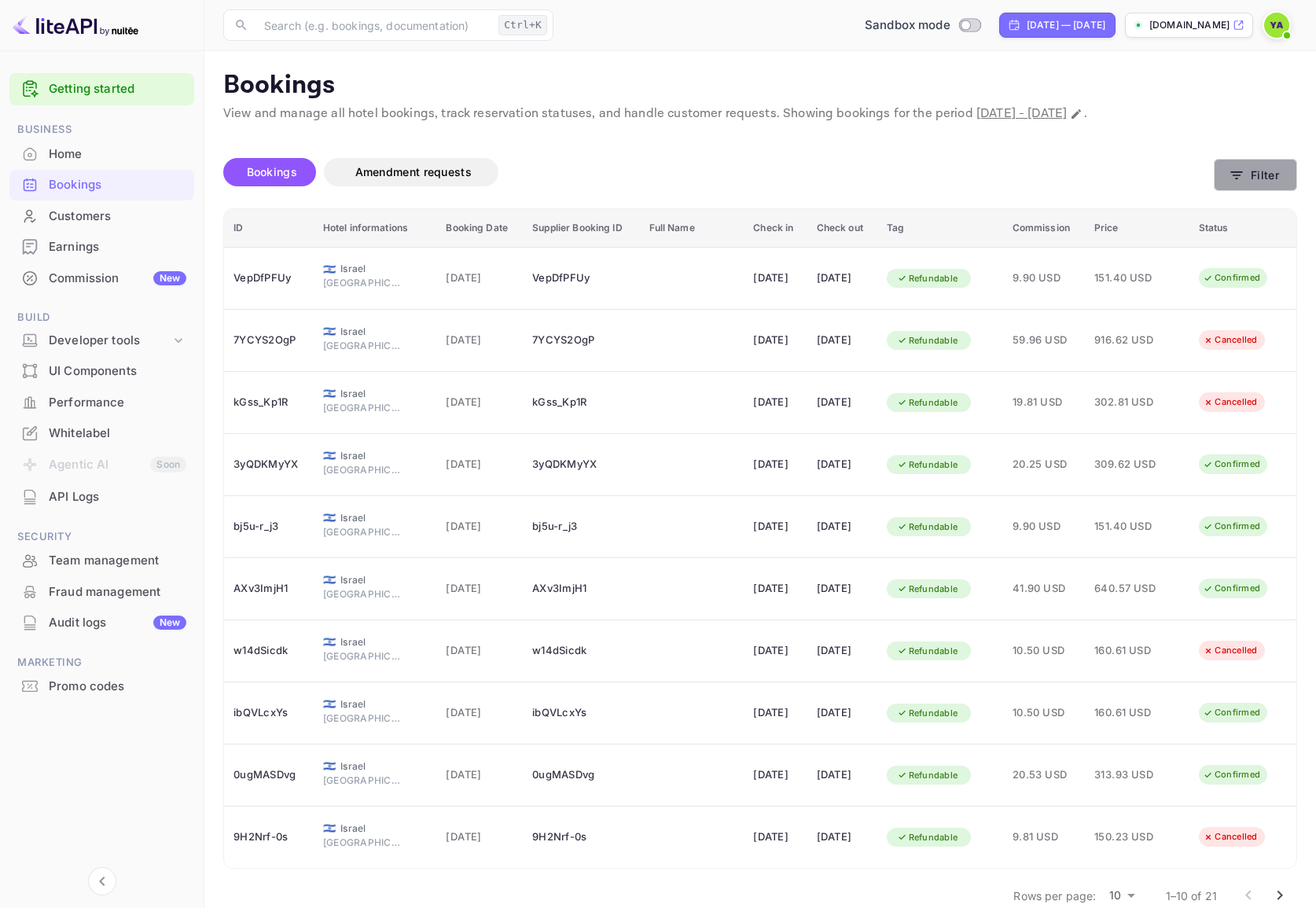
click at [1239, 183] on button "Filter" at bounding box center [1256, 175] width 83 height 32
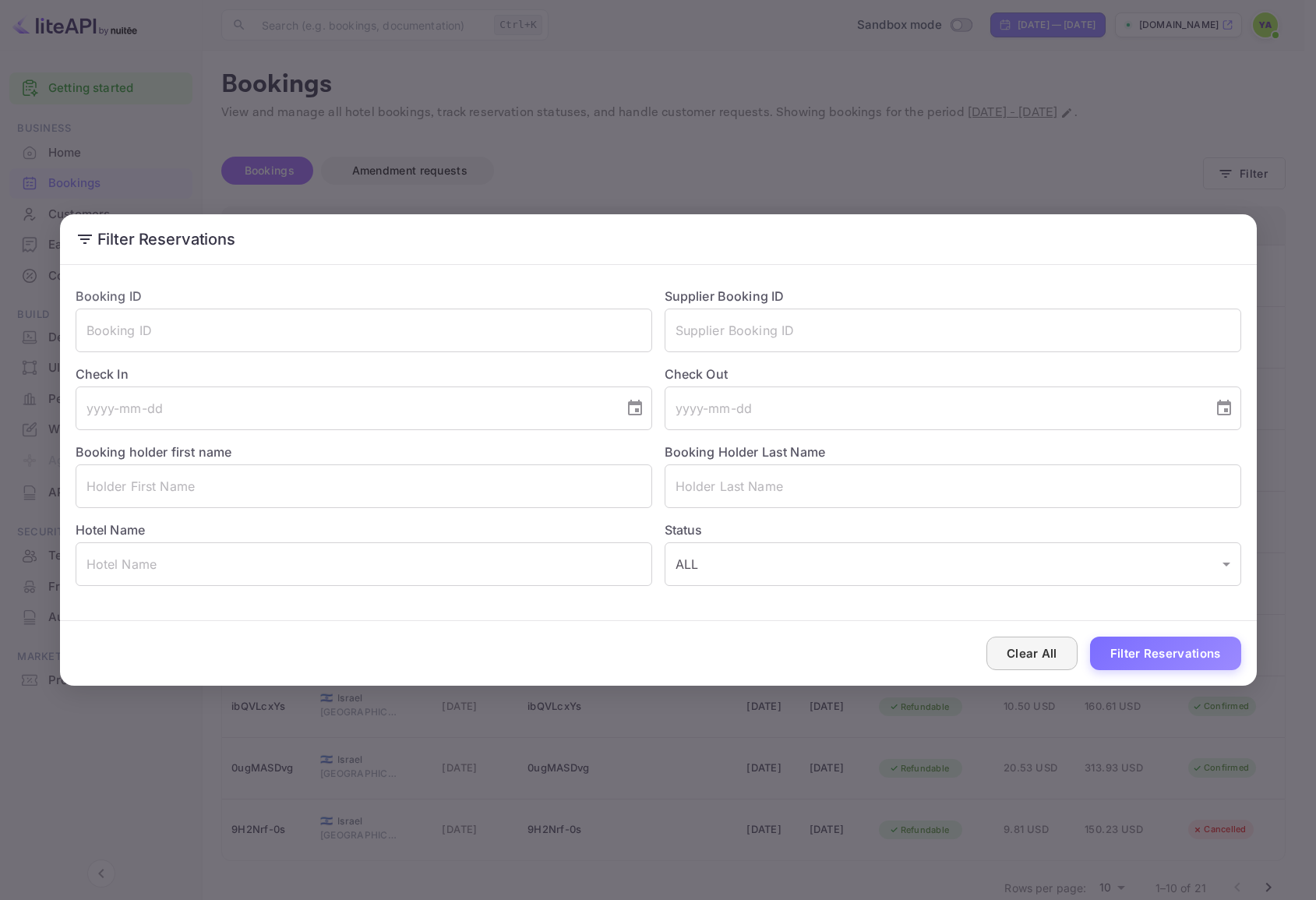
click at [1058, 658] on button "Clear All" at bounding box center [1032, 653] width 91 height 34
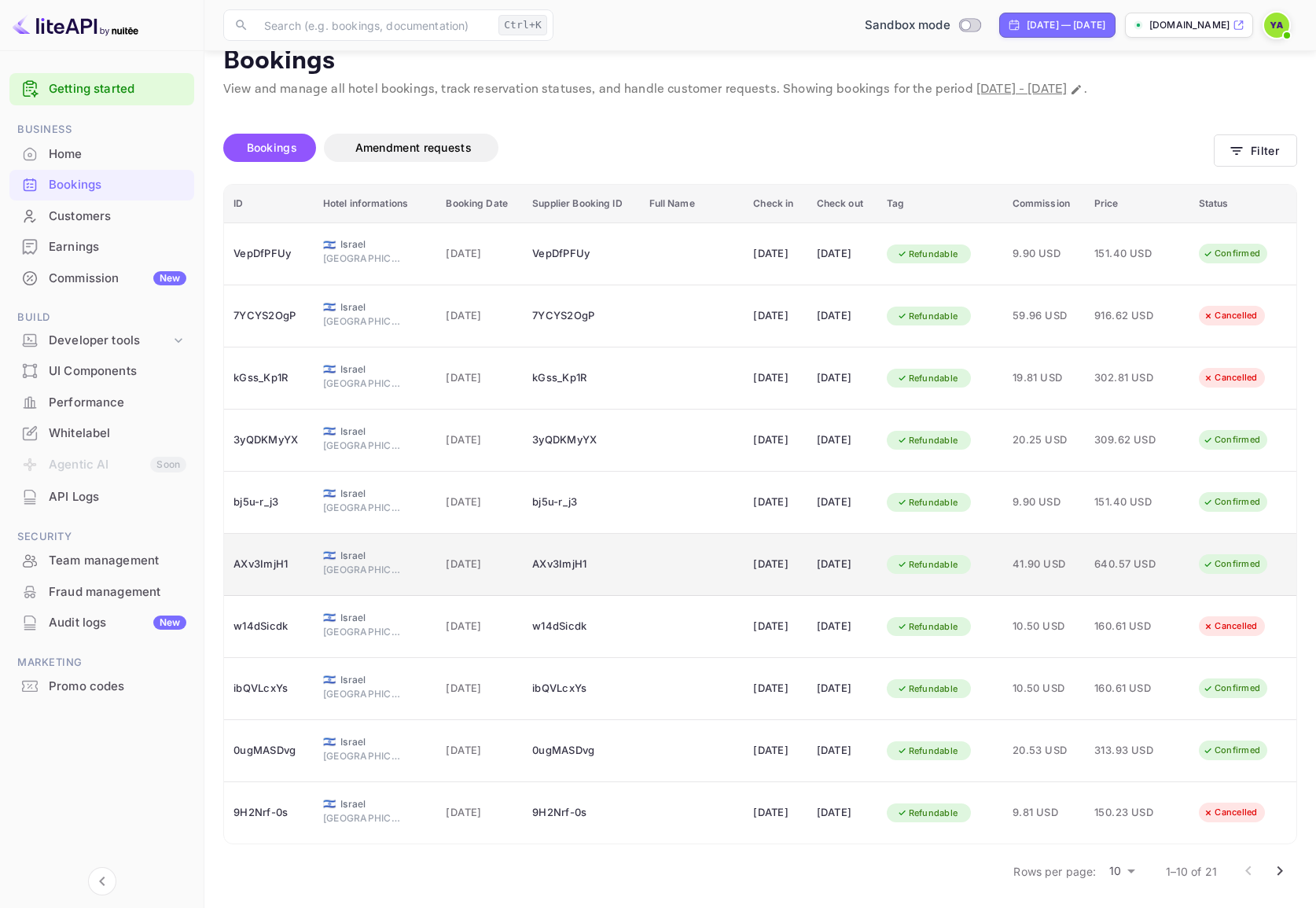
scroll to position [26, 0]
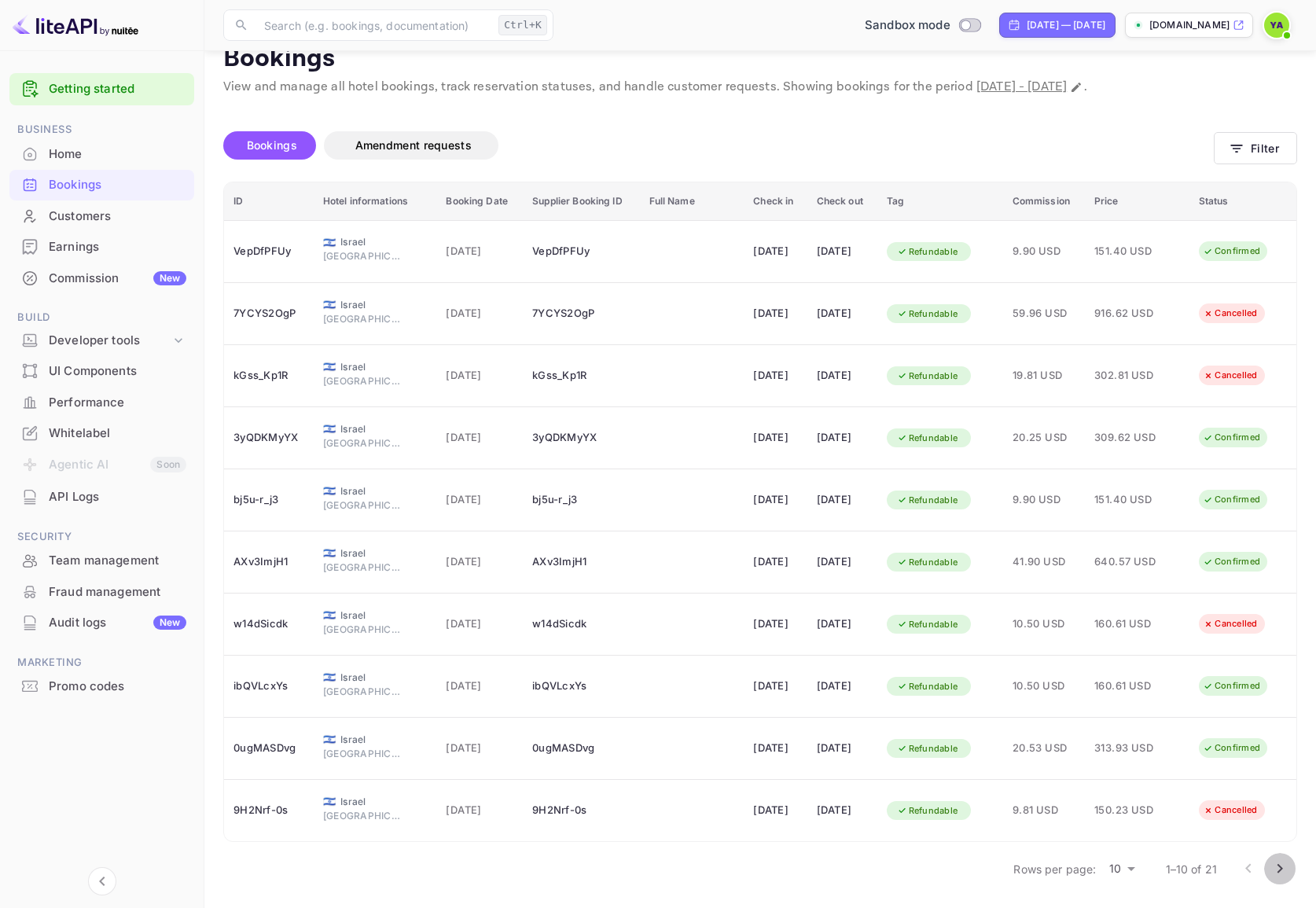
click at [1290, 871] on button "Go to next page" at bounding box center [1279, 868] width 31 height 31
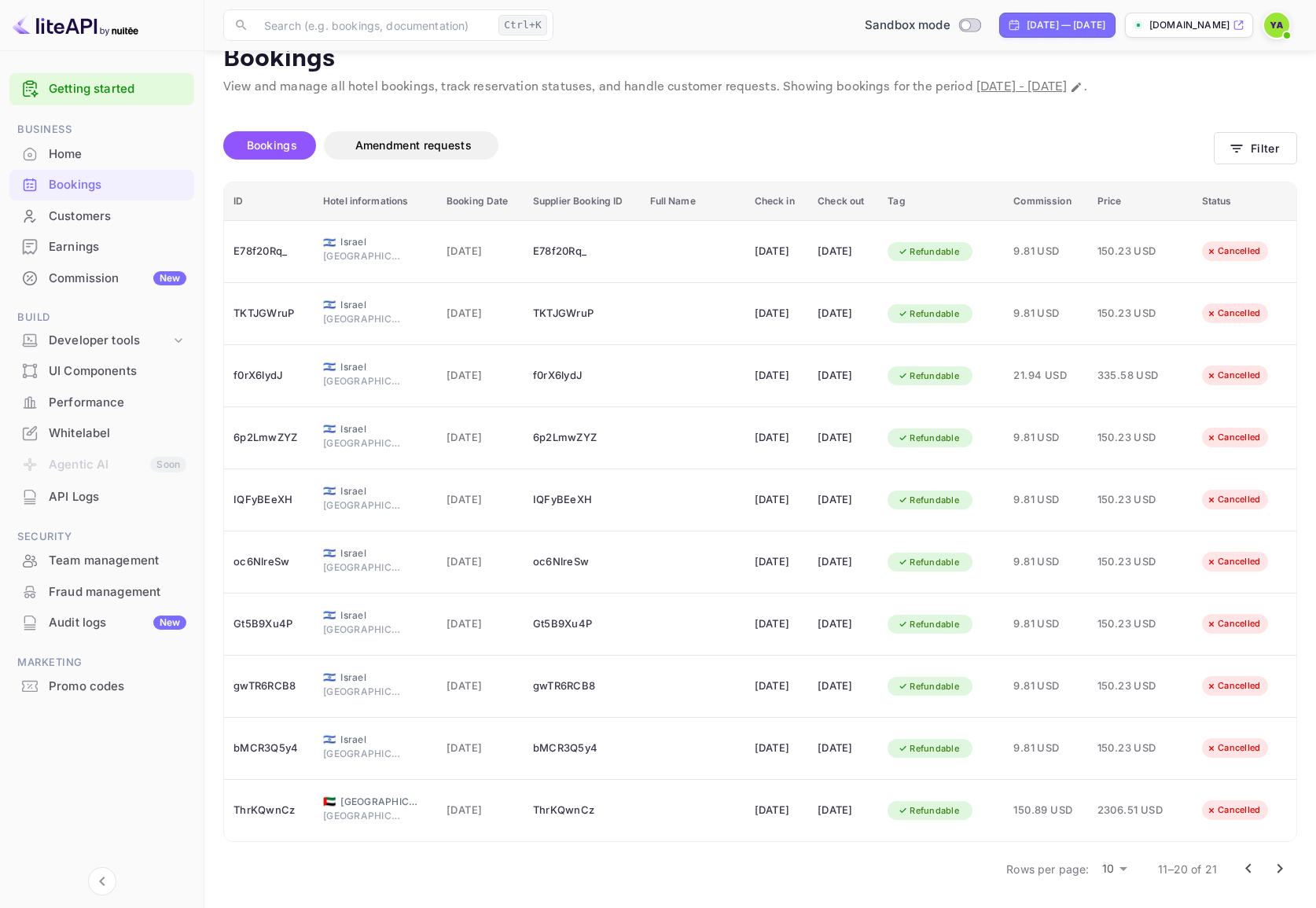
click at [1242, 872] on icon "Go to previous page" at bounding box center [1248, 868] width 19 height 19
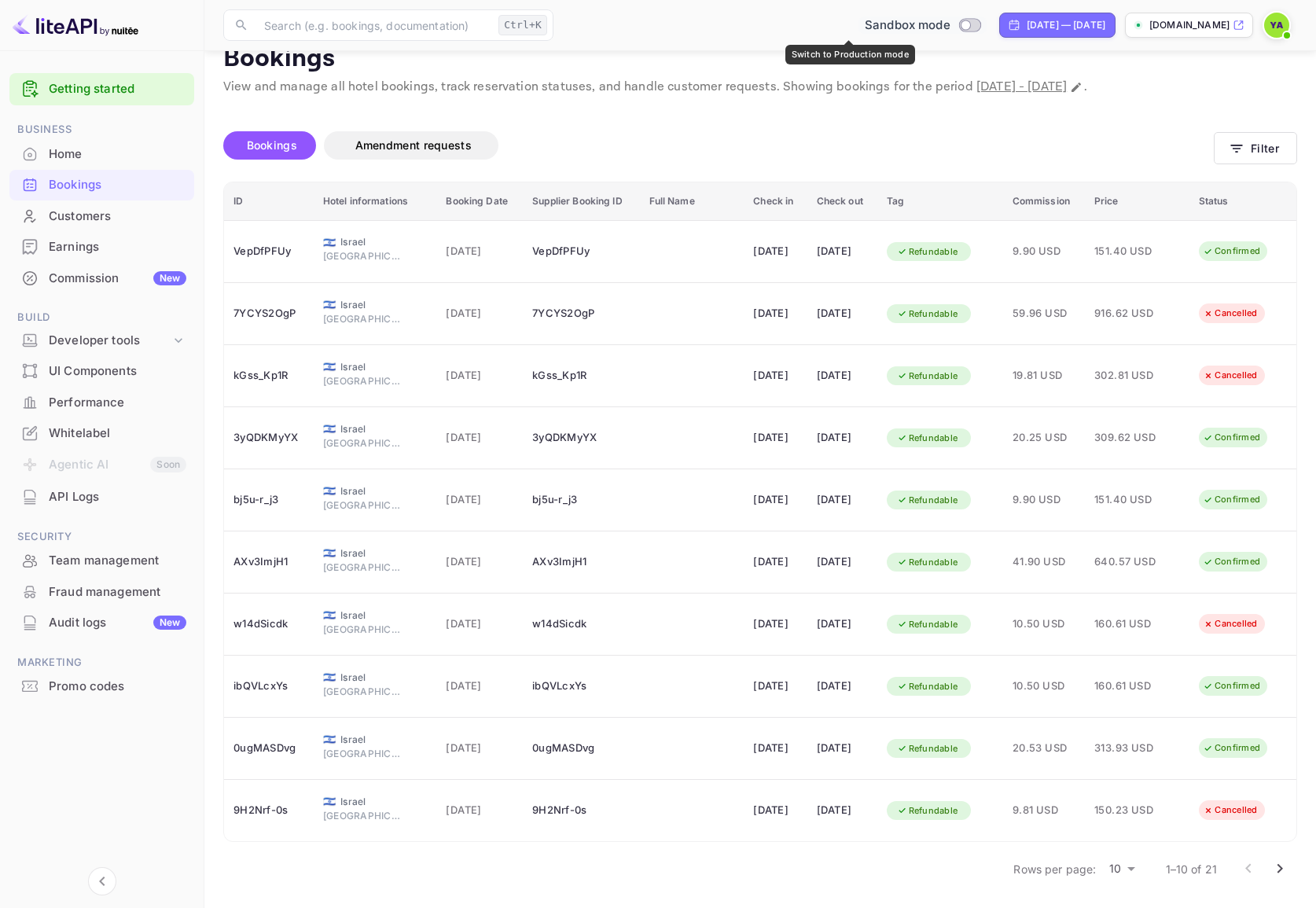
click at [949, 27] on input "Switch to Production mode" at bounding box center [964, 25] width 31 height 10
checkbox input "true"
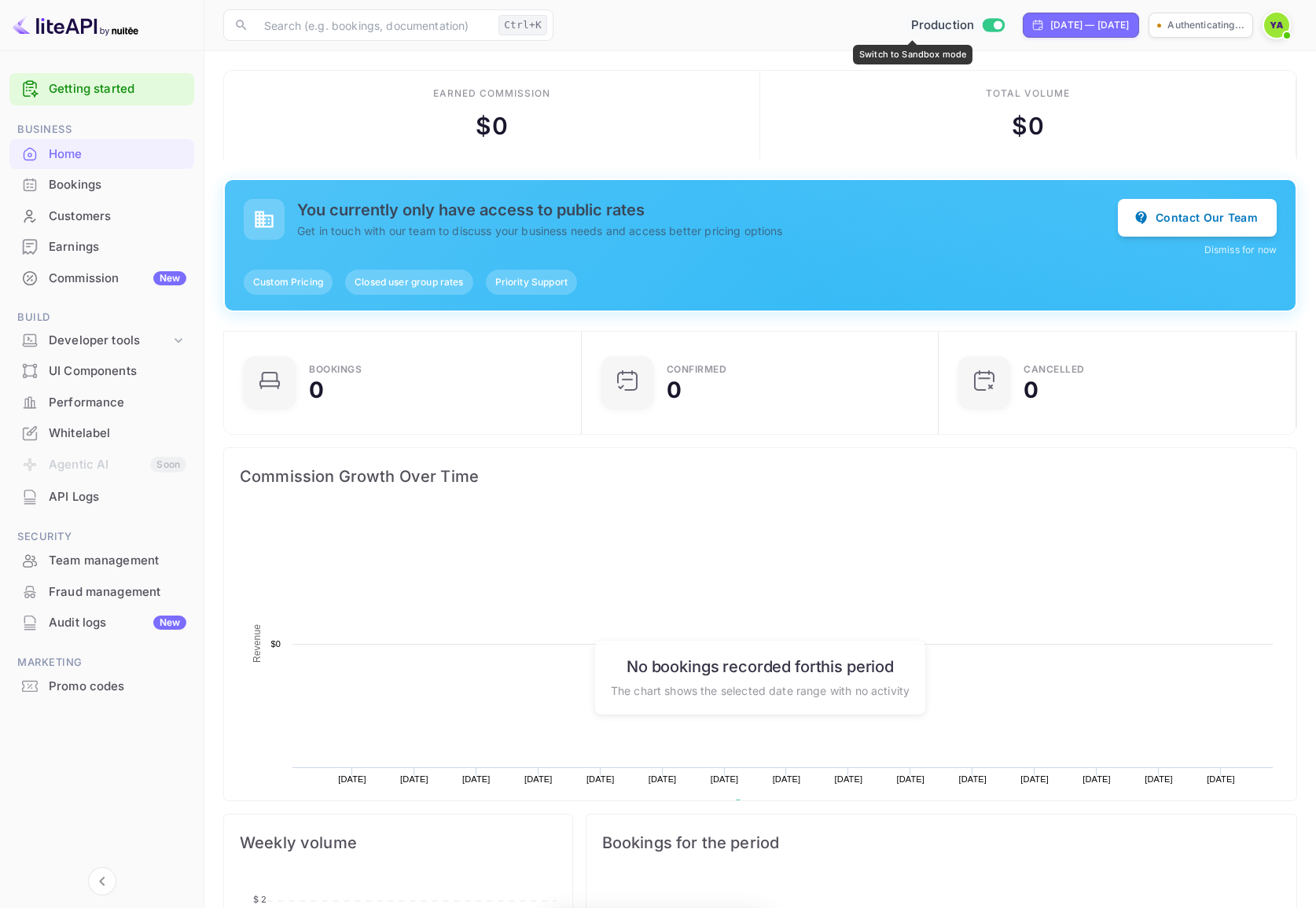
scroll to position [243, 335]
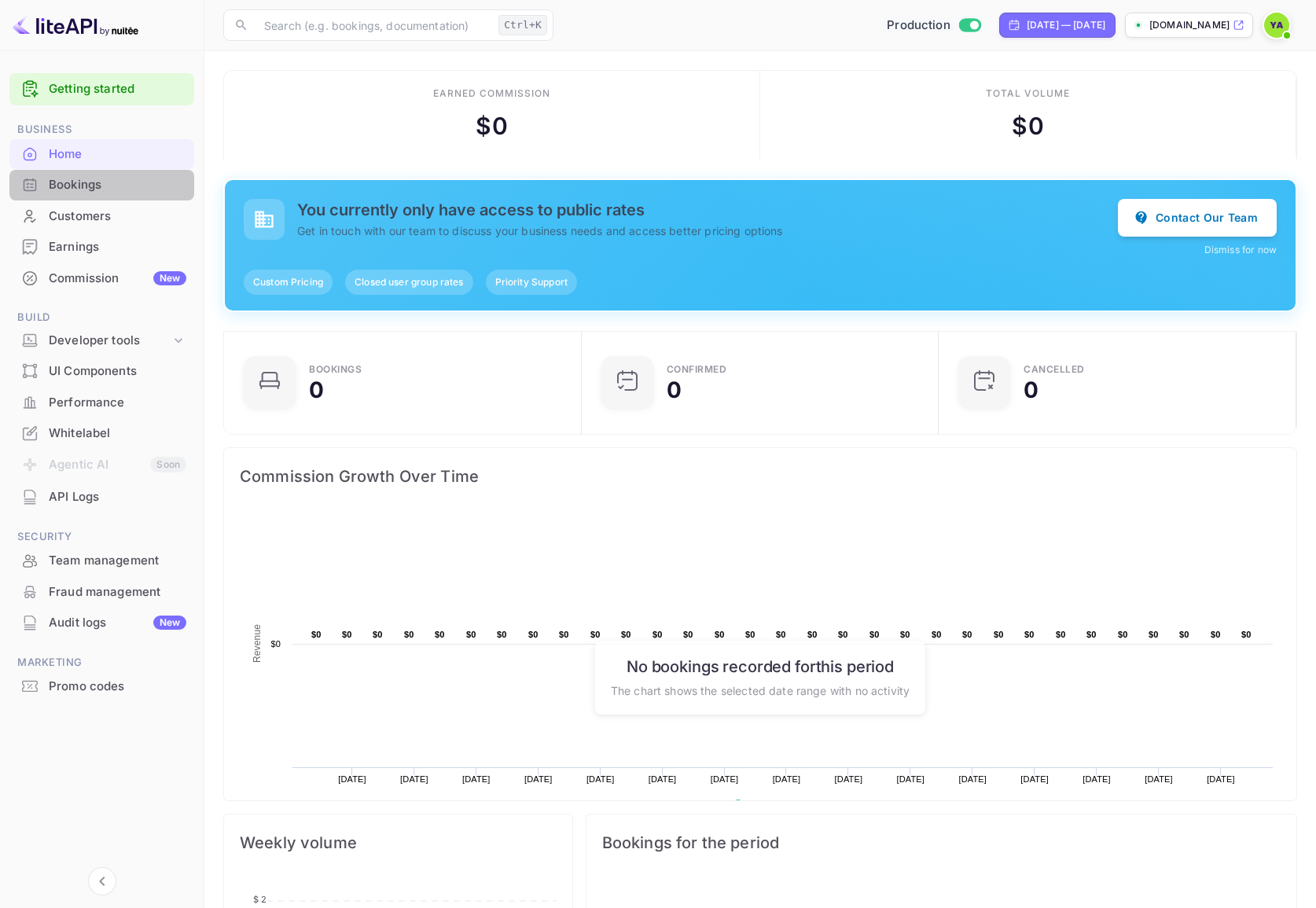
click at [87, 196] on div "Bookings" at bounding box center [101, 185] width 185 height 31
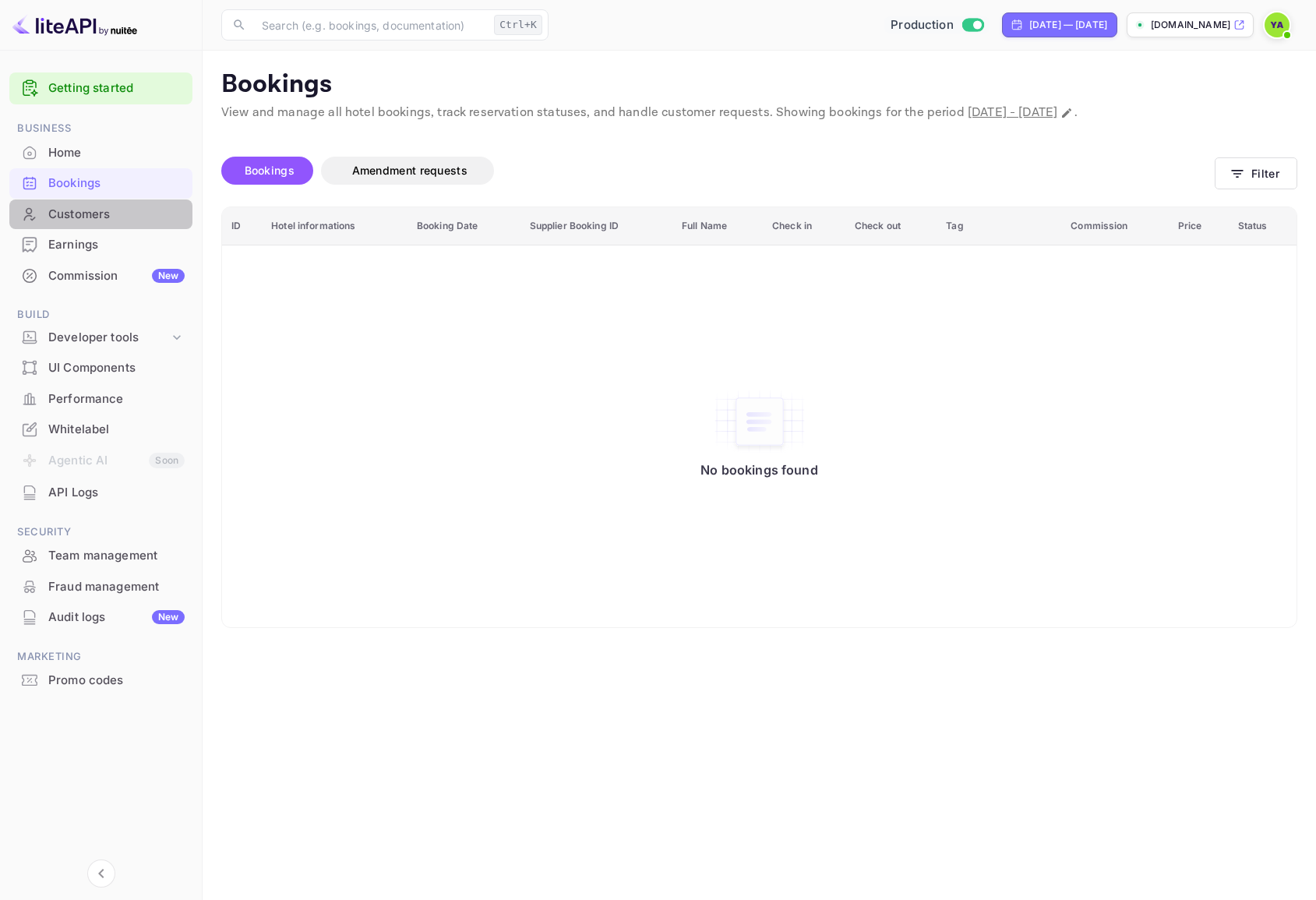
click at [96, 211] on div "Customers" at bounding box center [116, 214] width 137 height 18
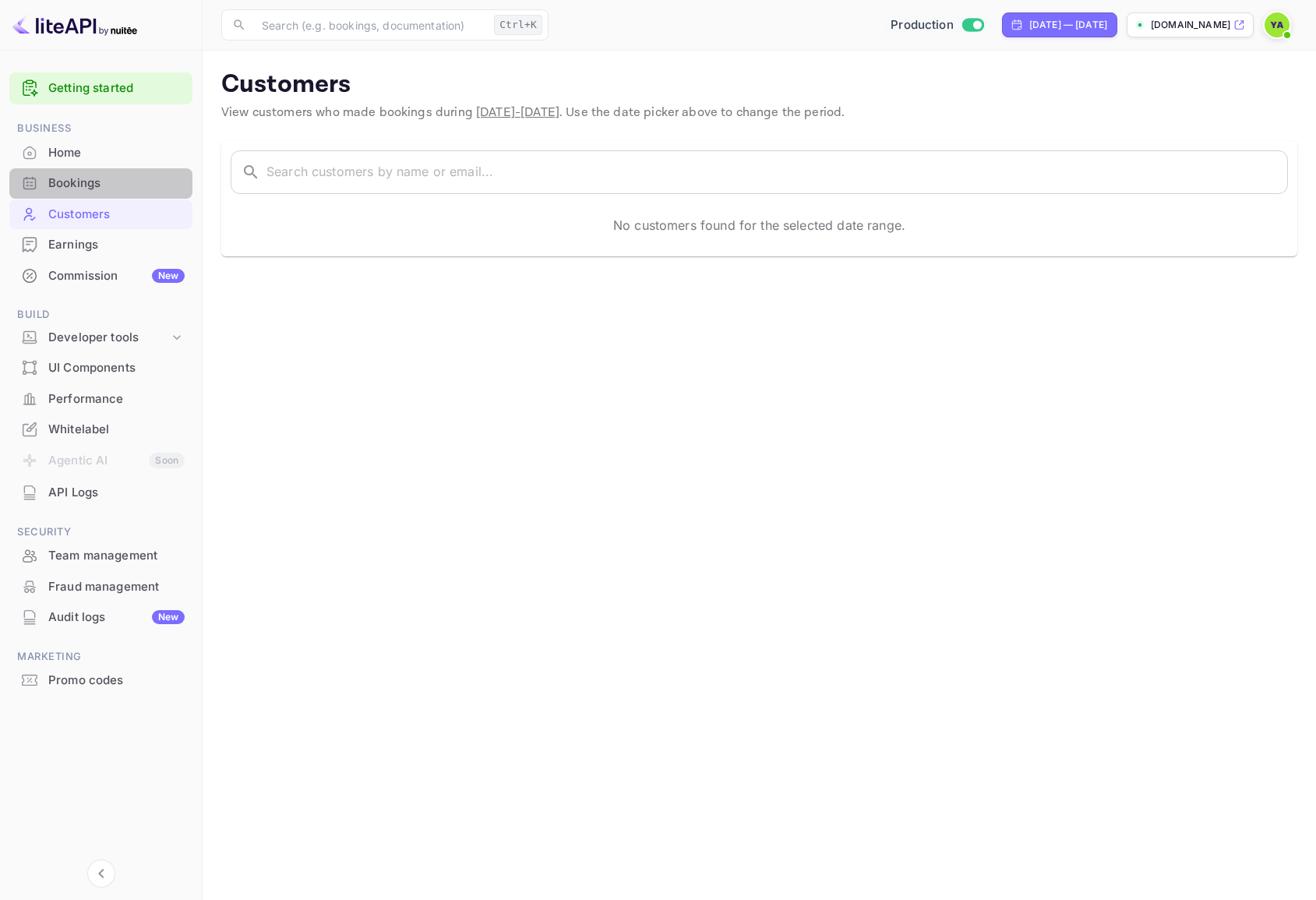
click at [94, 185] on div "Bookings" at bounding box center [116, 183] width 137 height 18
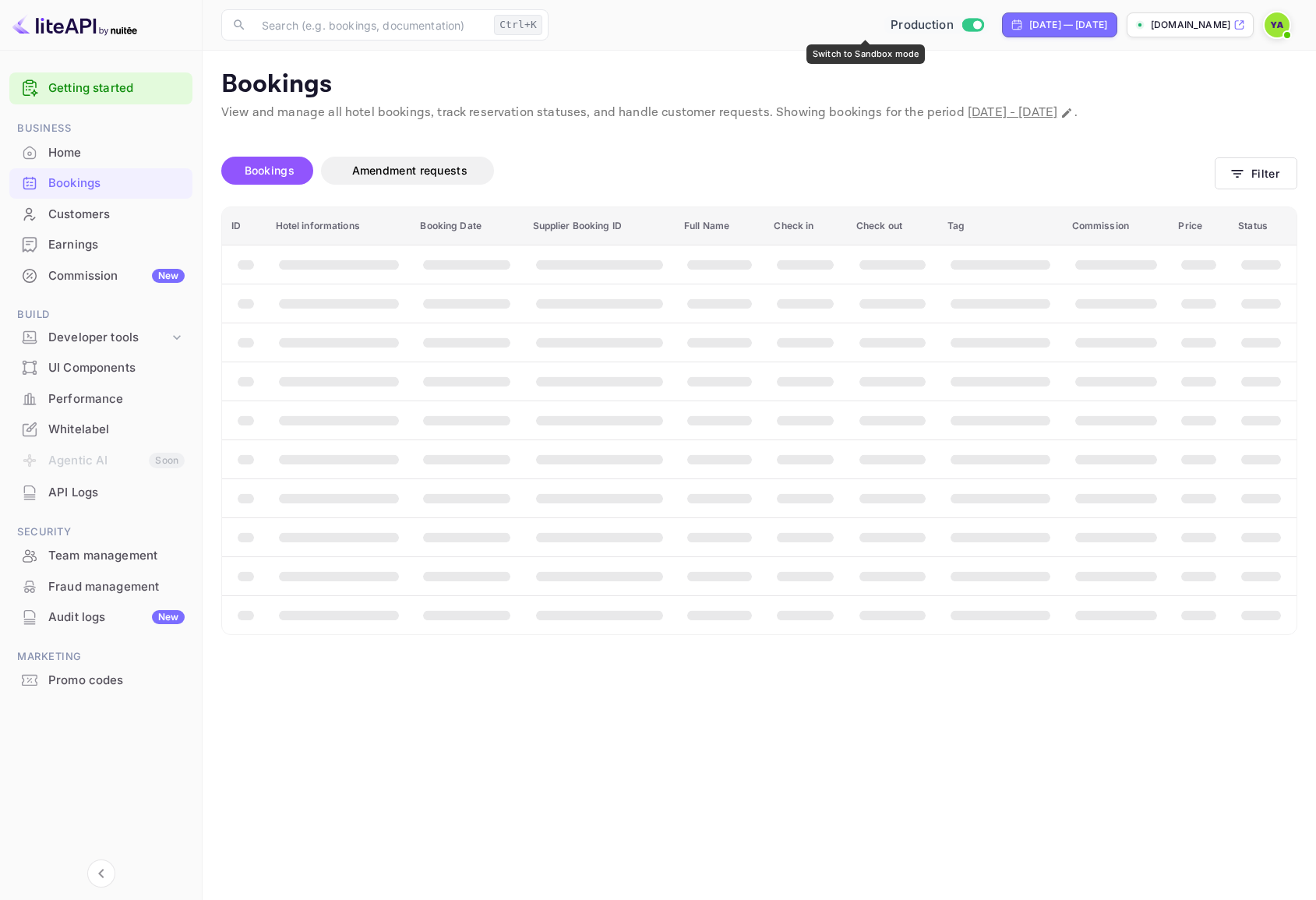
click at [961, 26] on input "Switch to Sandbox mode" at bounding box center [976, 24] width 31 height 10
checkbox input "false"
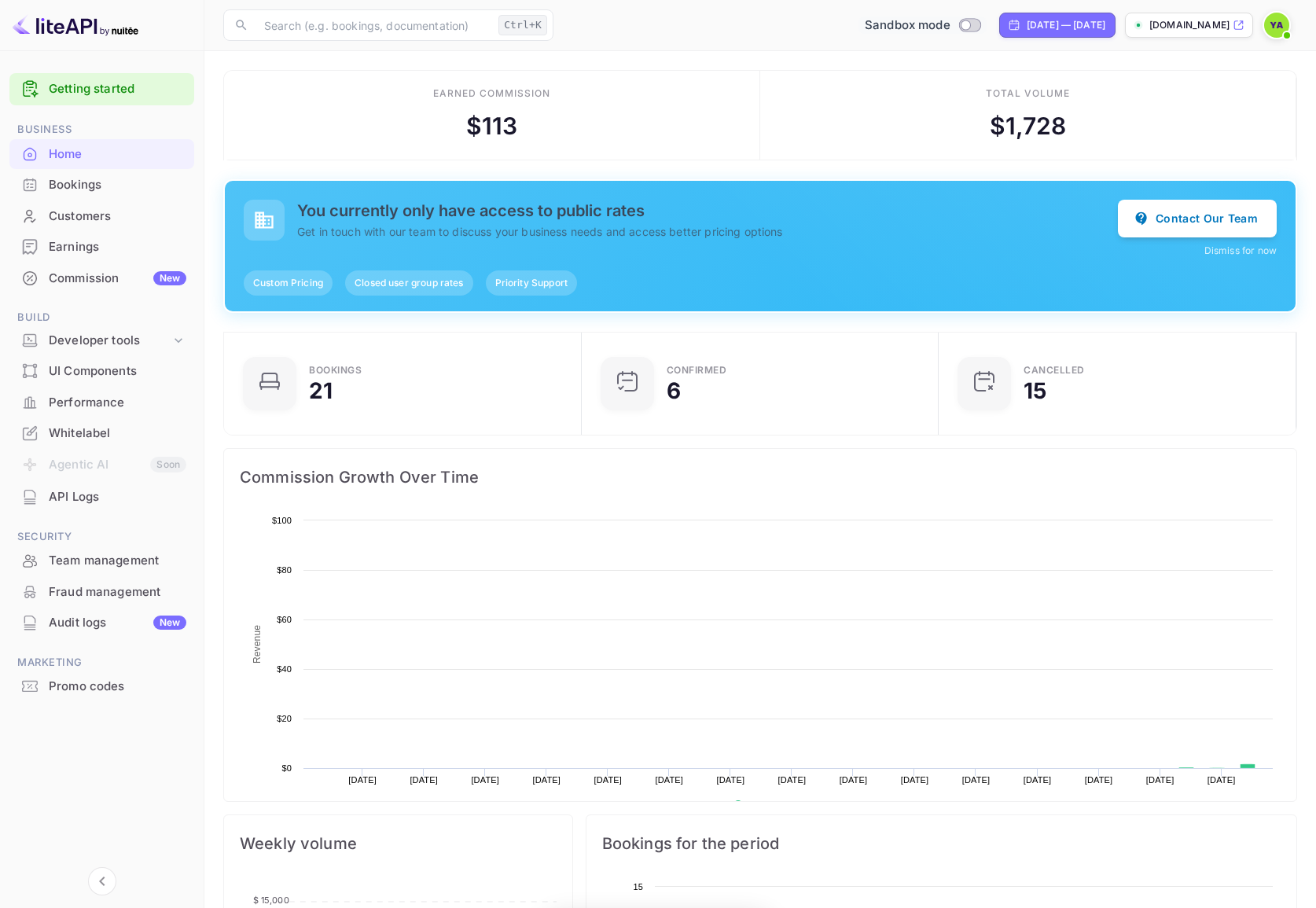
scroll to position [243, 335]
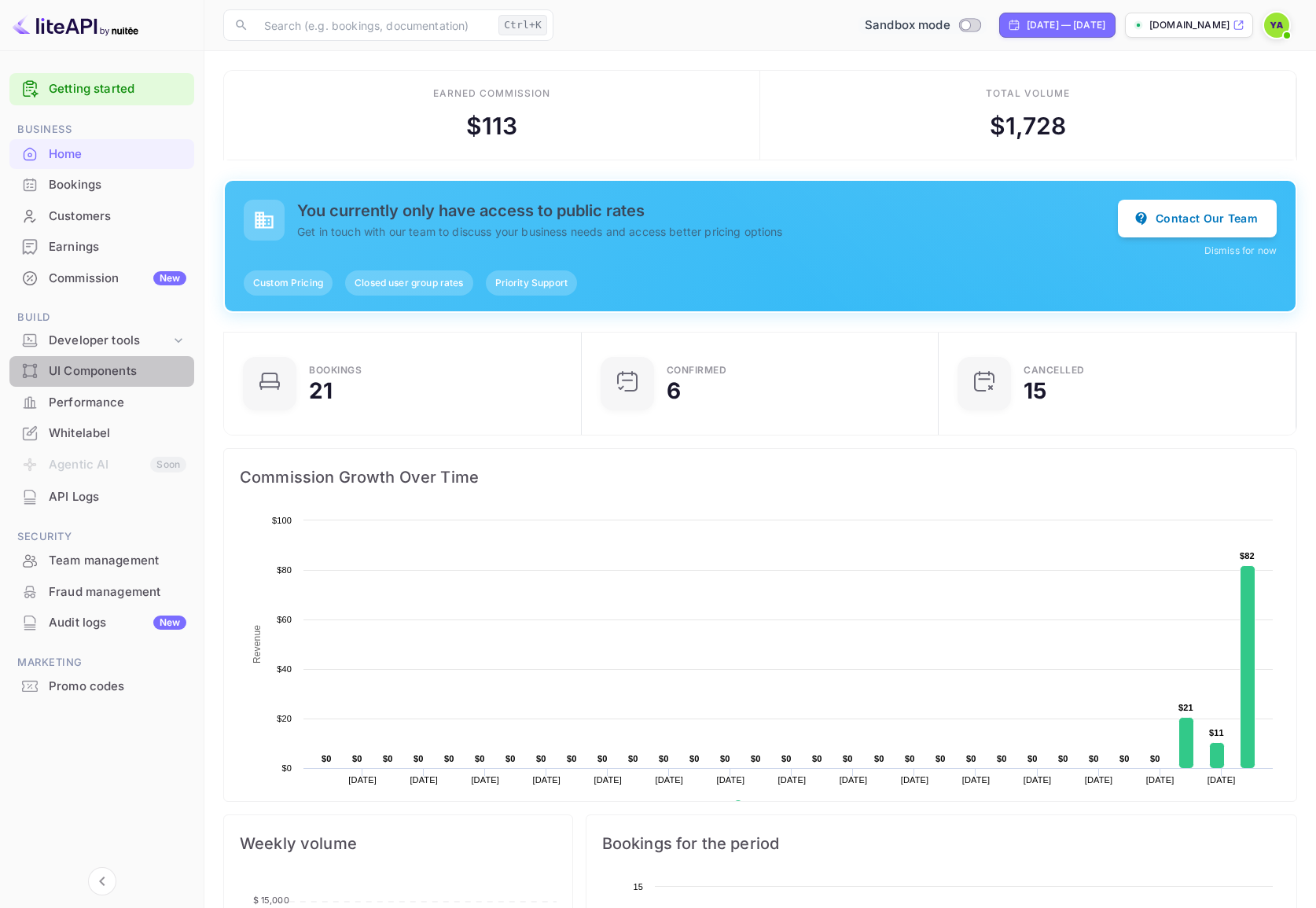
click at [82, 377] on div "UI Components" at bounding box center [117, 371] width 138 height 18
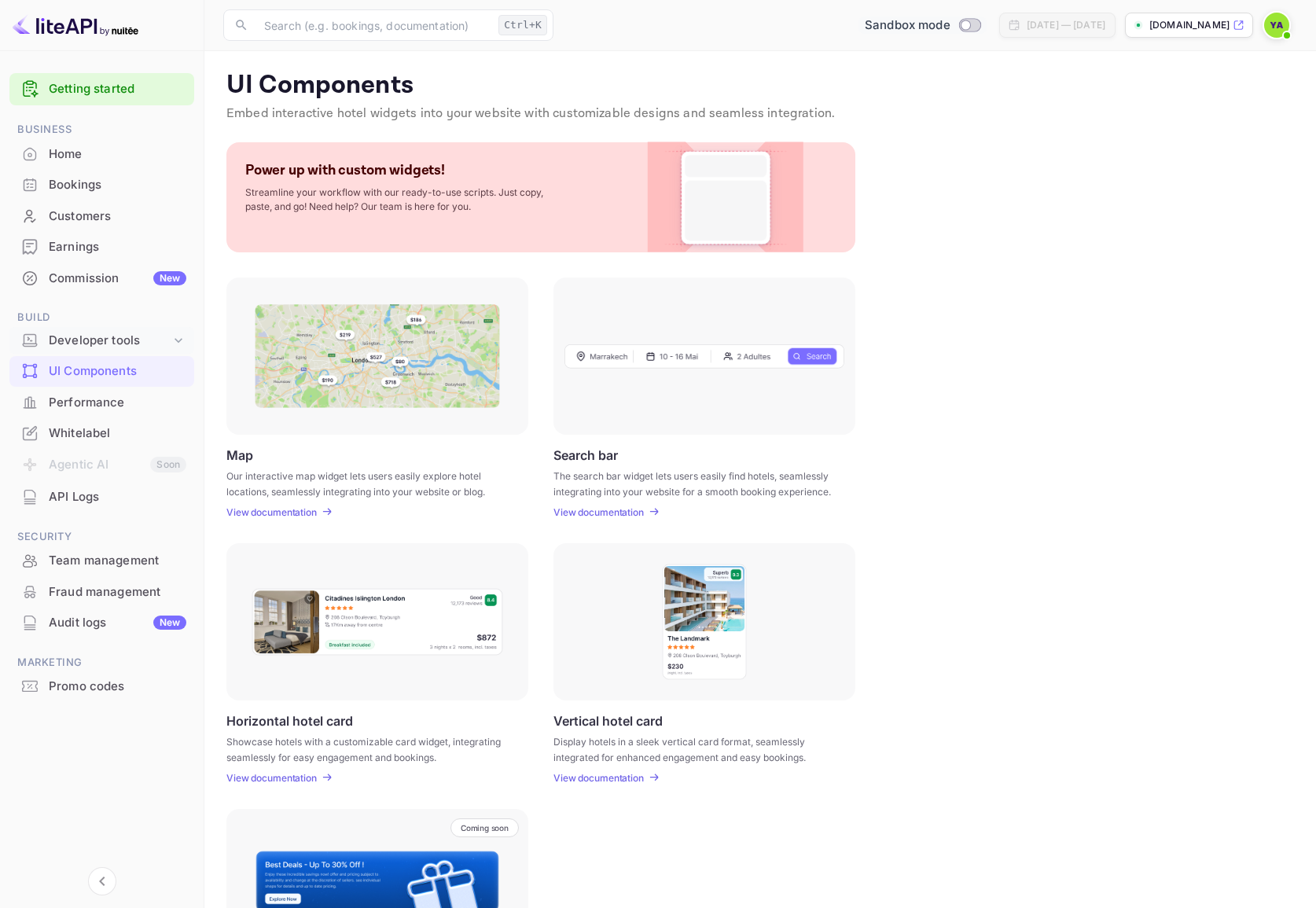
click at [83, 341] on div "Developer tools" at bounding box center [109, 340] width 122 height 18
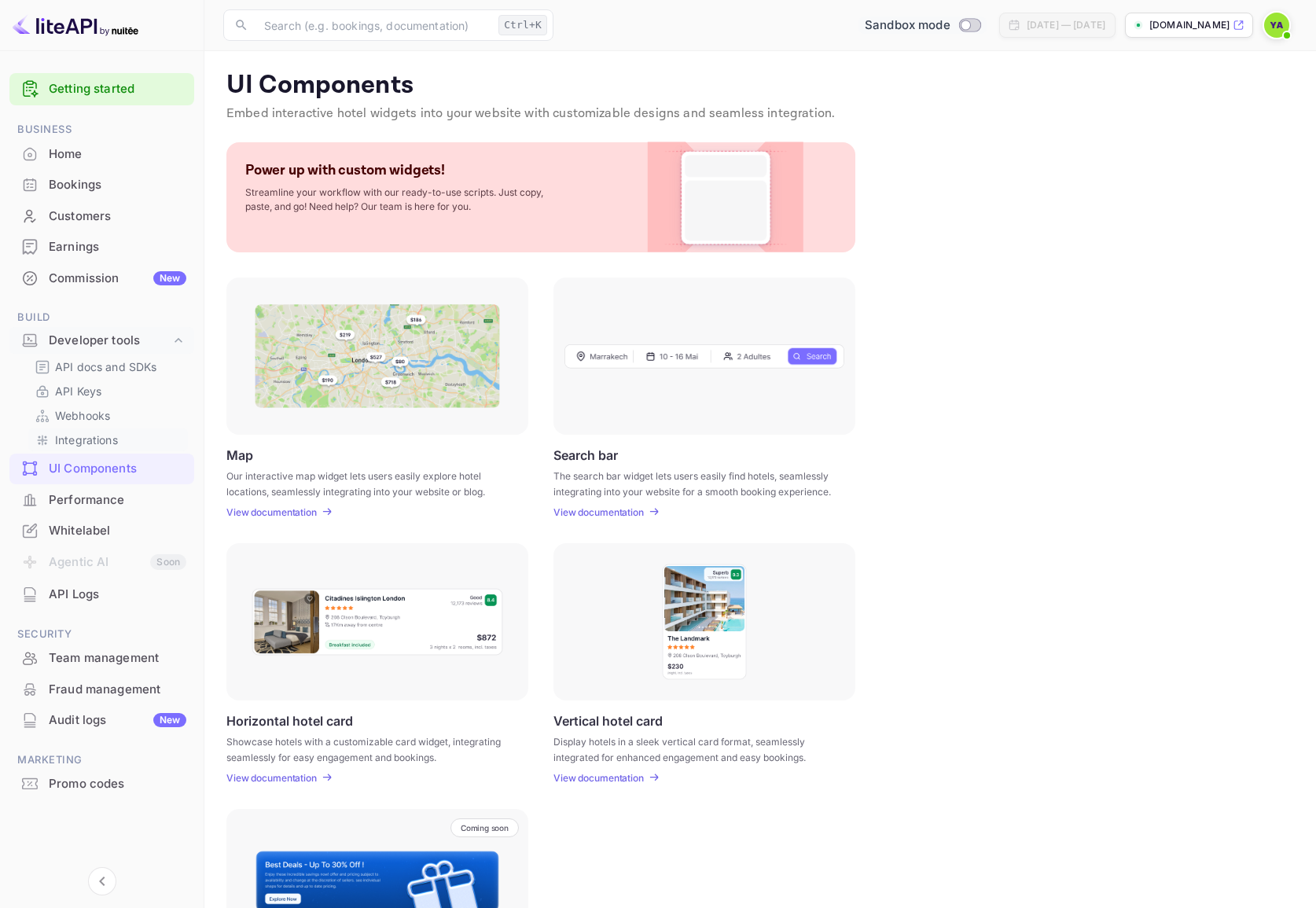
click at [89, 443] on p "Integrations" at bounding box center [87, 439] width 63 height 16
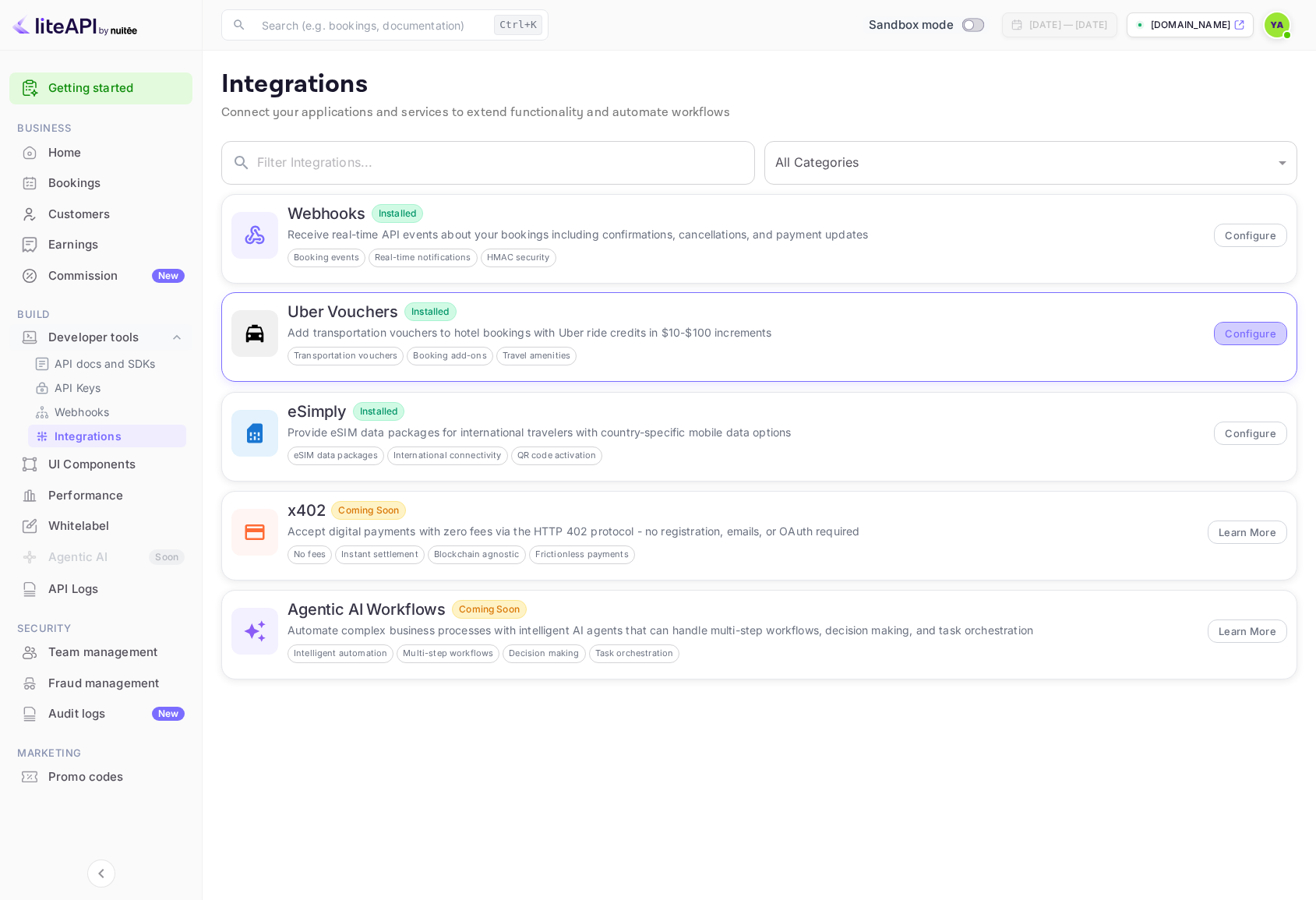
click at [1227, 332] on button "Configure" at bounding box center [1250, 333] width 73 height 24
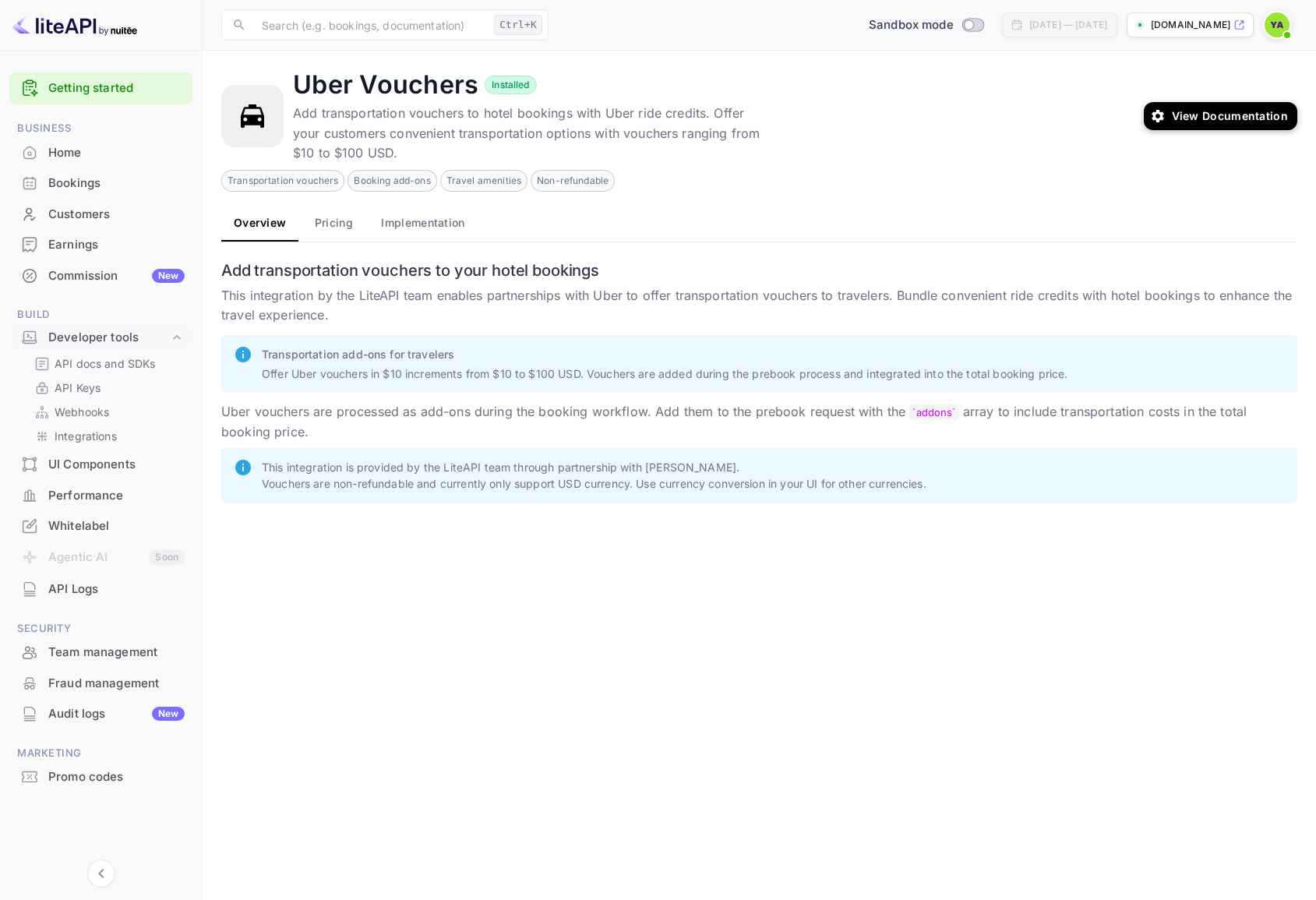
click at [322, 218] on button "Pricing" at bounding box center [333, 223] width 70 height 37
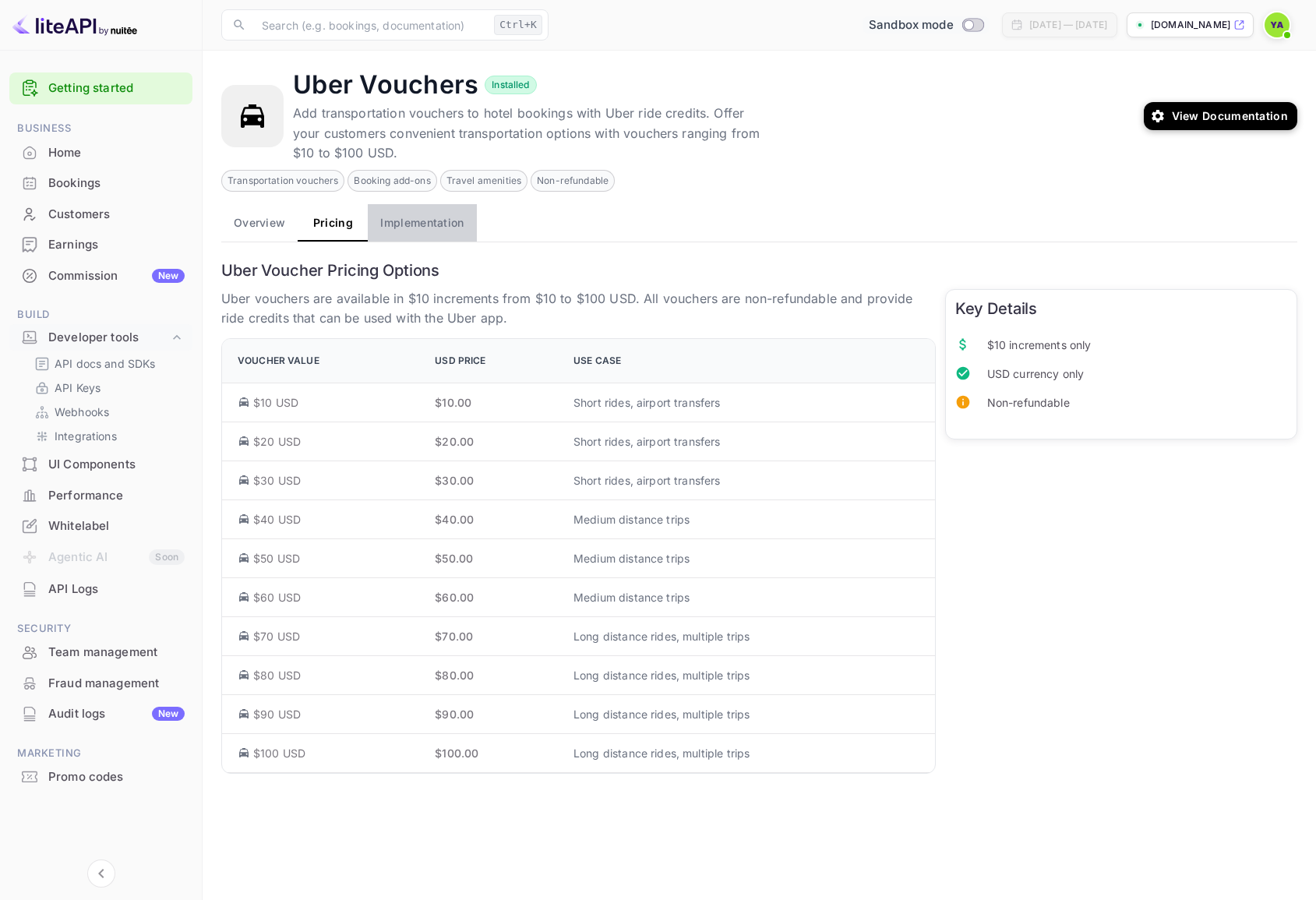
click at [431, 229] on button "Implementation" at bounding box center [422, 223] width 108 height 37
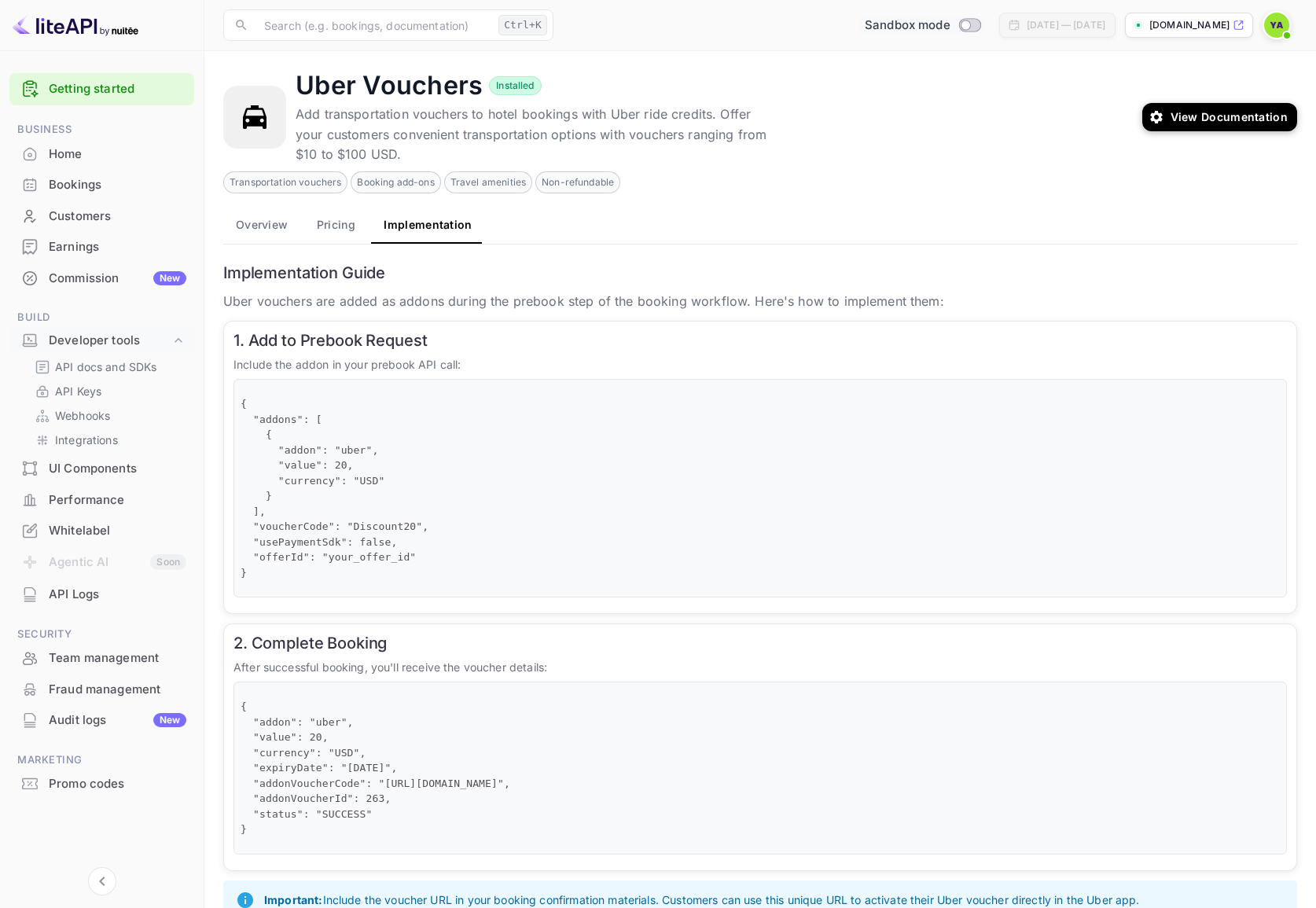
click at [257, 228] on button "Overview" at bounding box center [261, 225] width 77 height 37
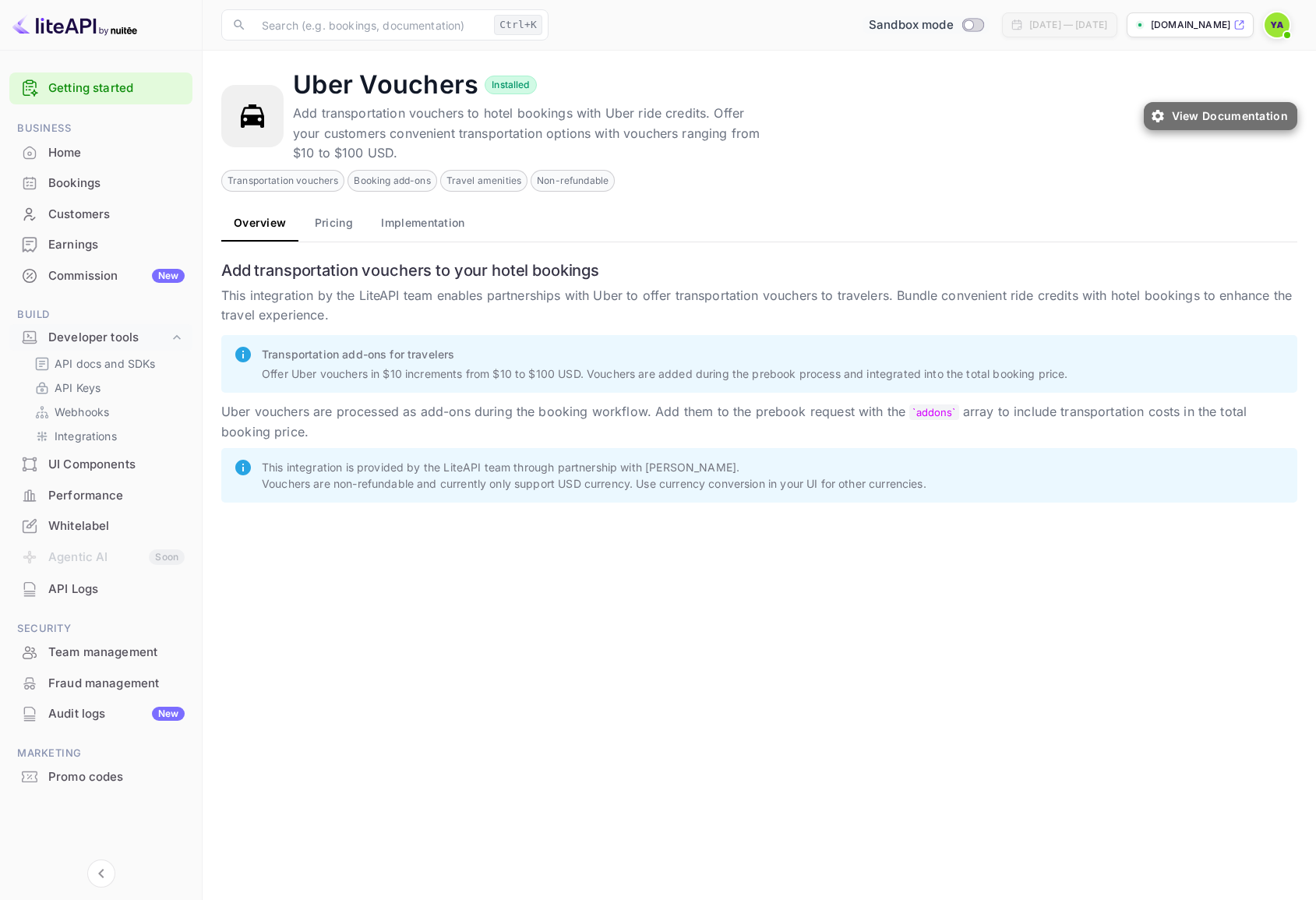
click at [1195, 123] on button "View Documentation" at bounding box center [1221, 116] width 154 height 28
click at [94, 245] on div "Earnings" at bounding box center [116, 245] width 137 height 18
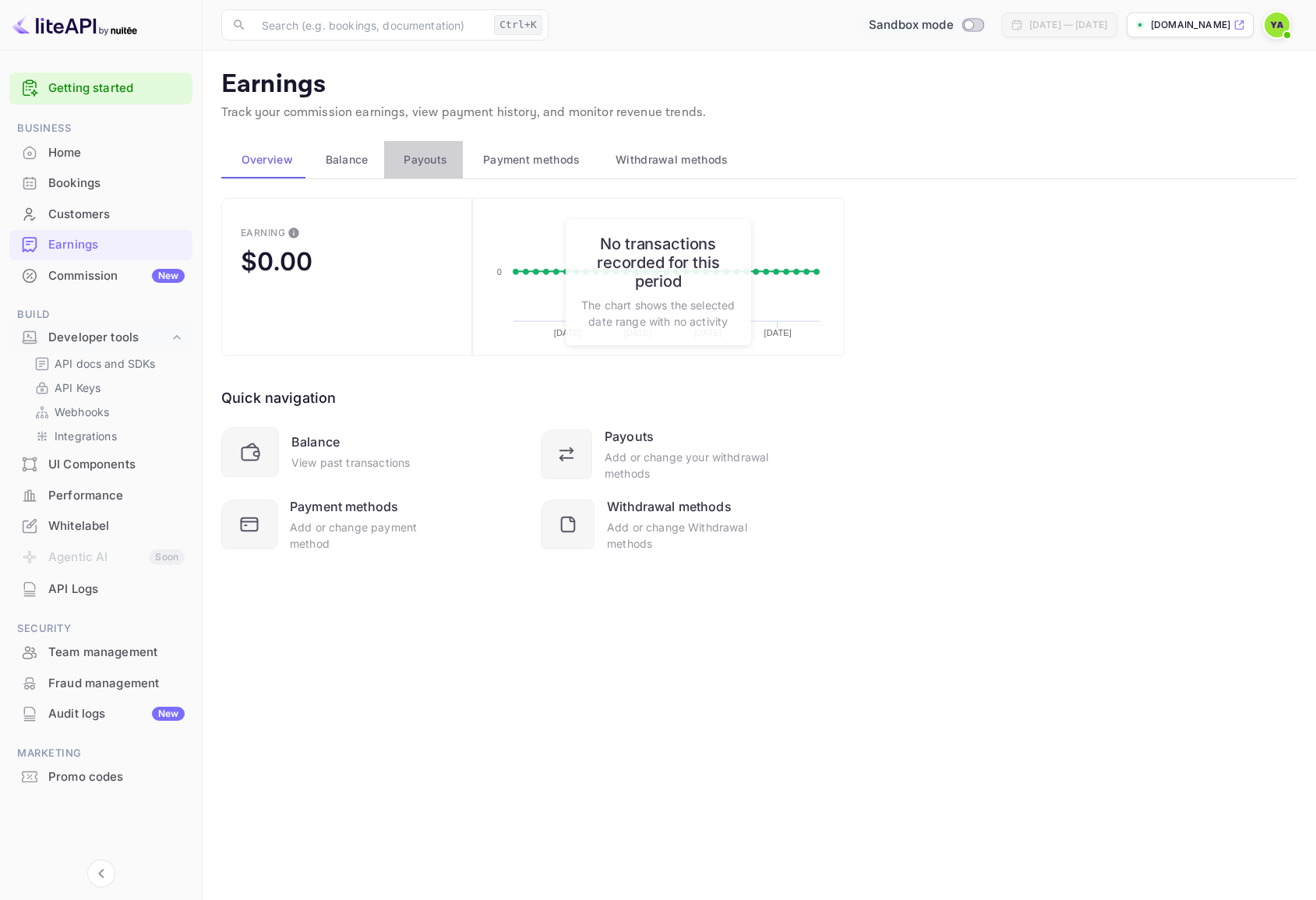
click at [421, 161] on span "Payouts" at bounding box center [425, 159] width 44 height 19
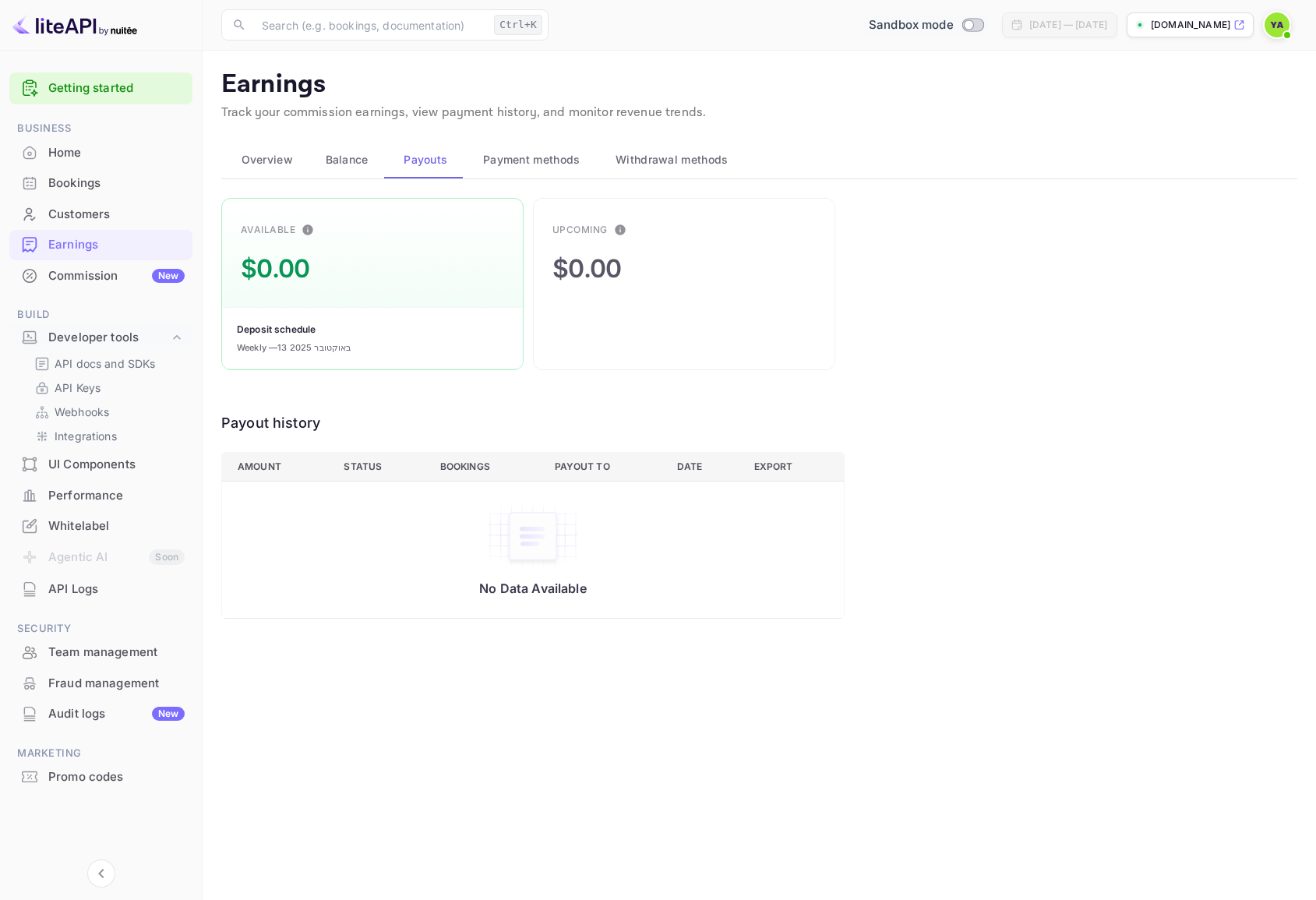
click at [504, 158] on span "Payment methods" at bounding box center [531, 159] width 97 height 19
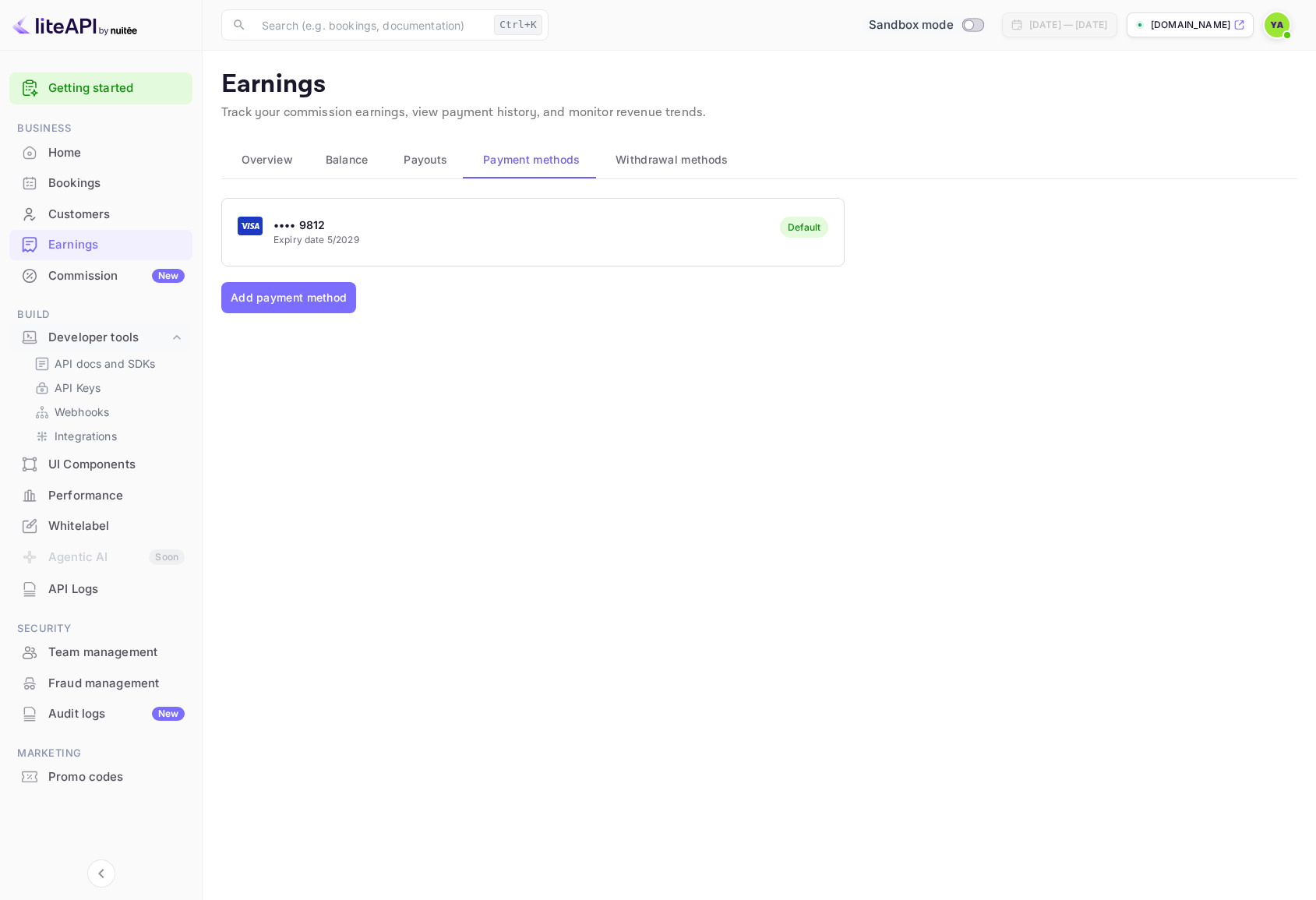
click at [656, 165] on span "Withdrawal methods" at bounding box center [671, 159] width 112 height 19
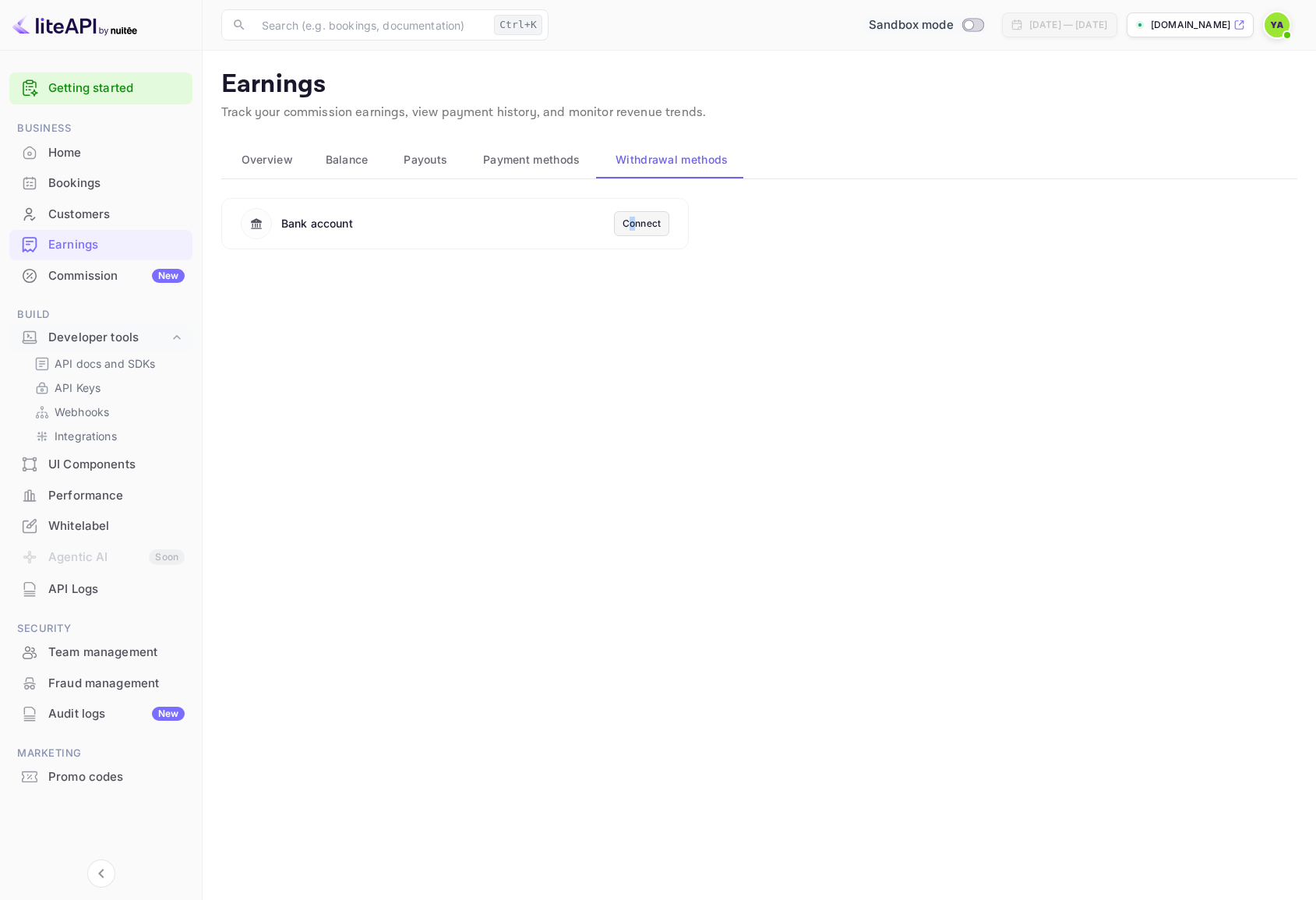
click at [633, 227] on div "Connect" at bounding box center [641, 224] width 38 height 14
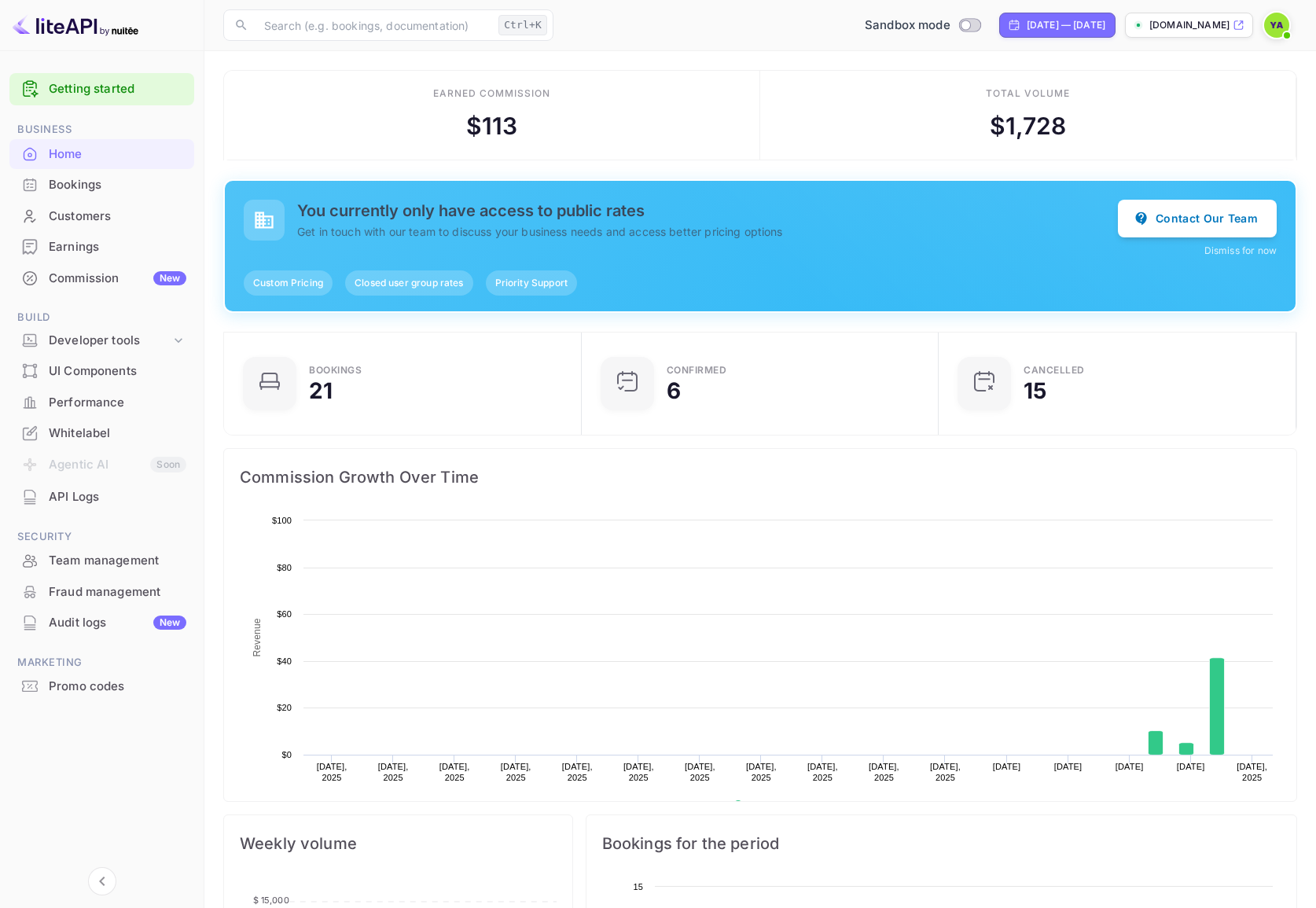
scroll to position [243, 335]
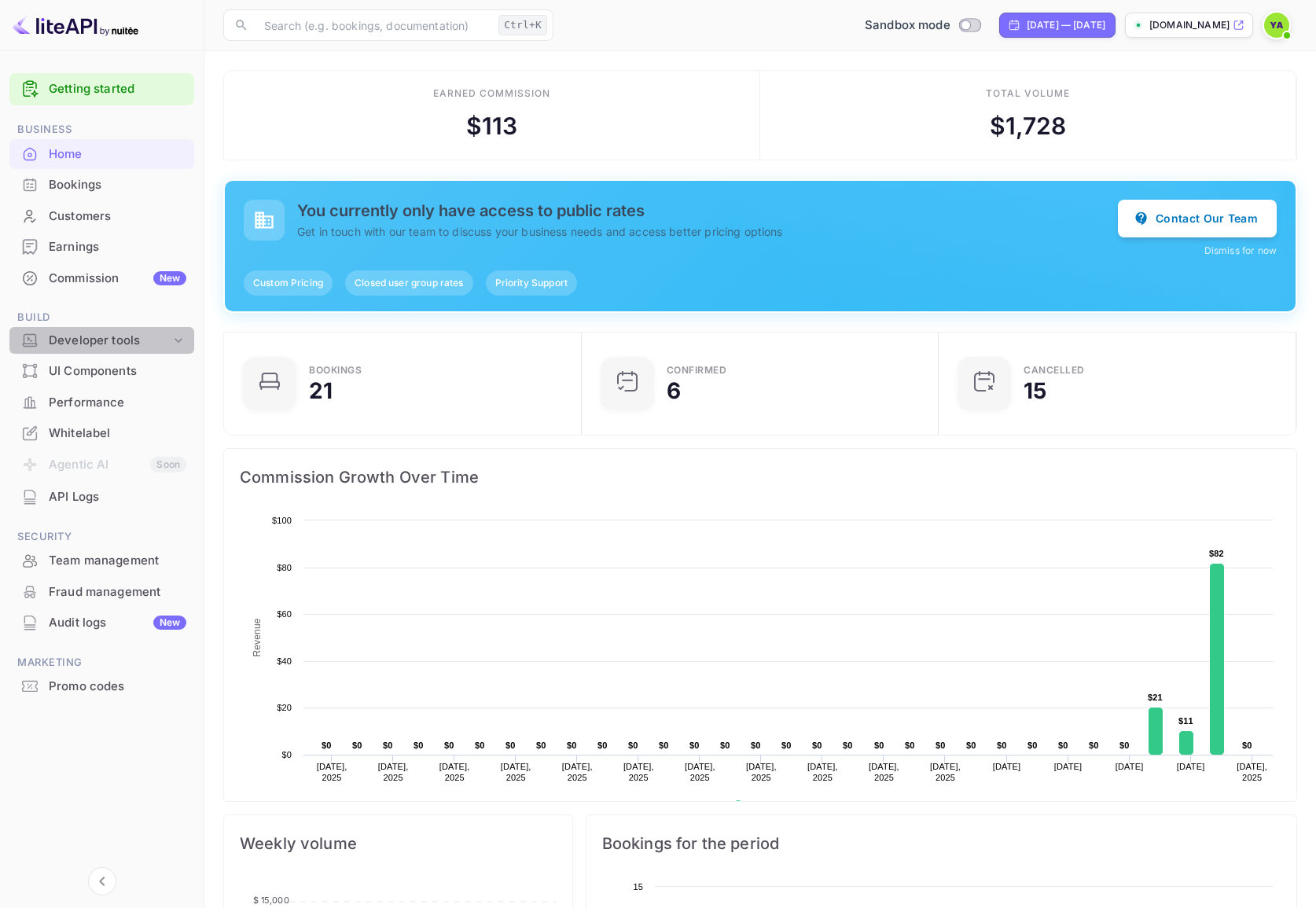
click at [73, 340] on div "Developer tools" at bounding box center [109, 340] width 122 height 18
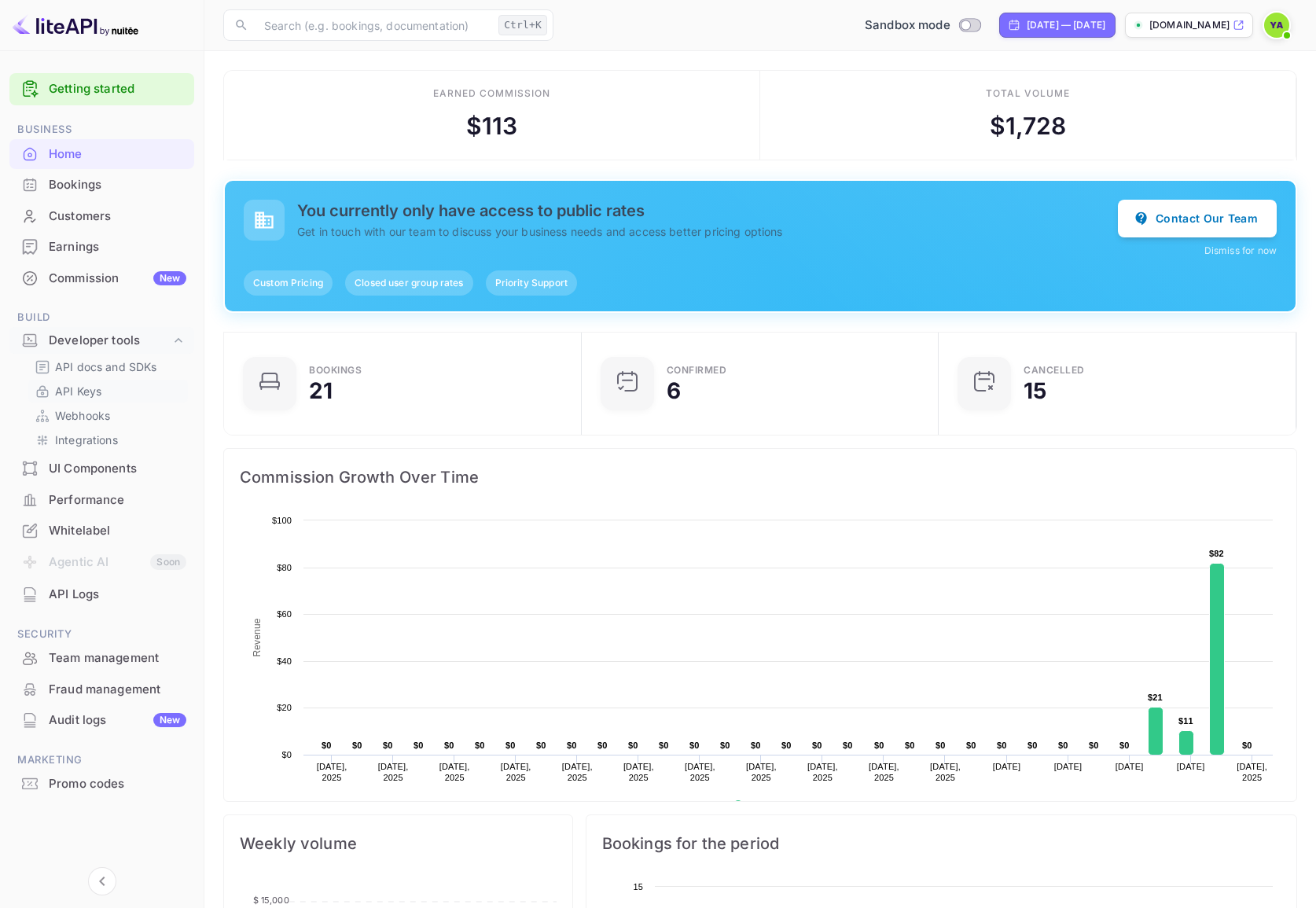
click at [83, 390] on p "API Keys" at bounding box center [78, 391] width 46 height 16
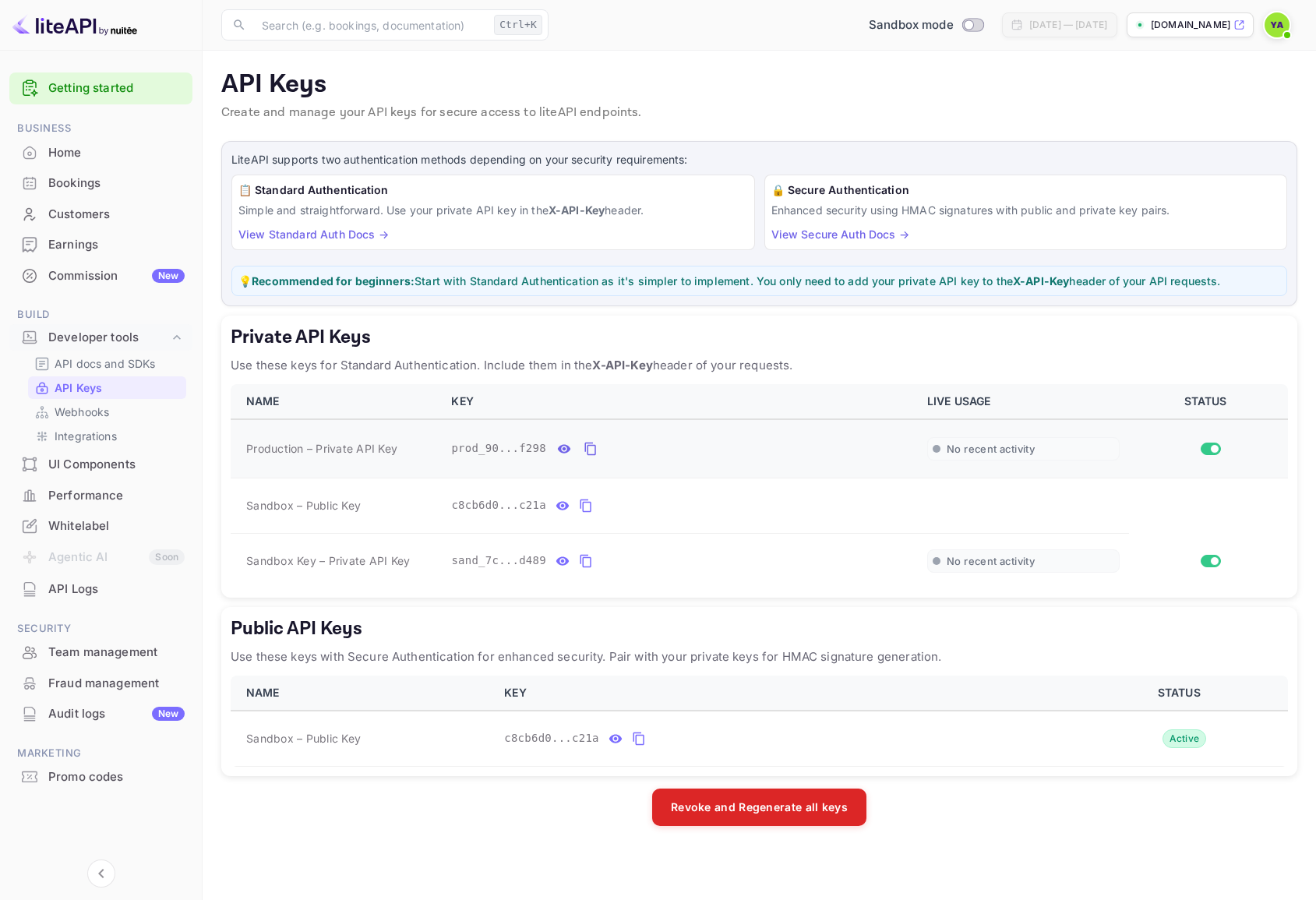
click at [249, 441] on span "Production – Private API Key" at bounding box center [321, 448] width 151 height 16
click at [256, 448] on span "Production – Private API Key" at bounding box center [321, 448] width 151 height 16
copy span "Production"
click at [79, 438] on p "Integrations" at bounding box center [86, 435] width 62 height 16
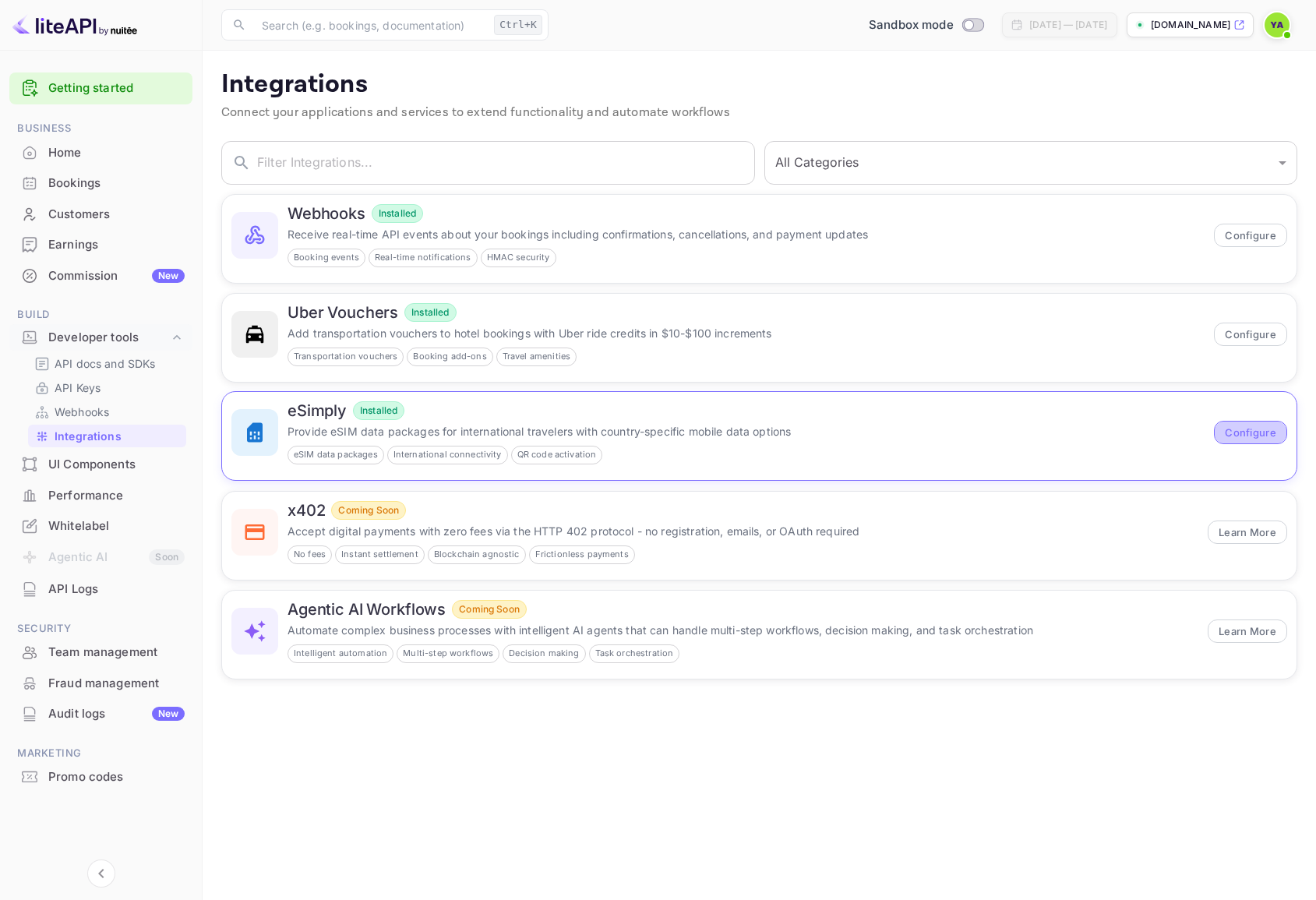
click at [1246, 443] on button "Configure" at bounding box center [1250, 433] width 73 height 24
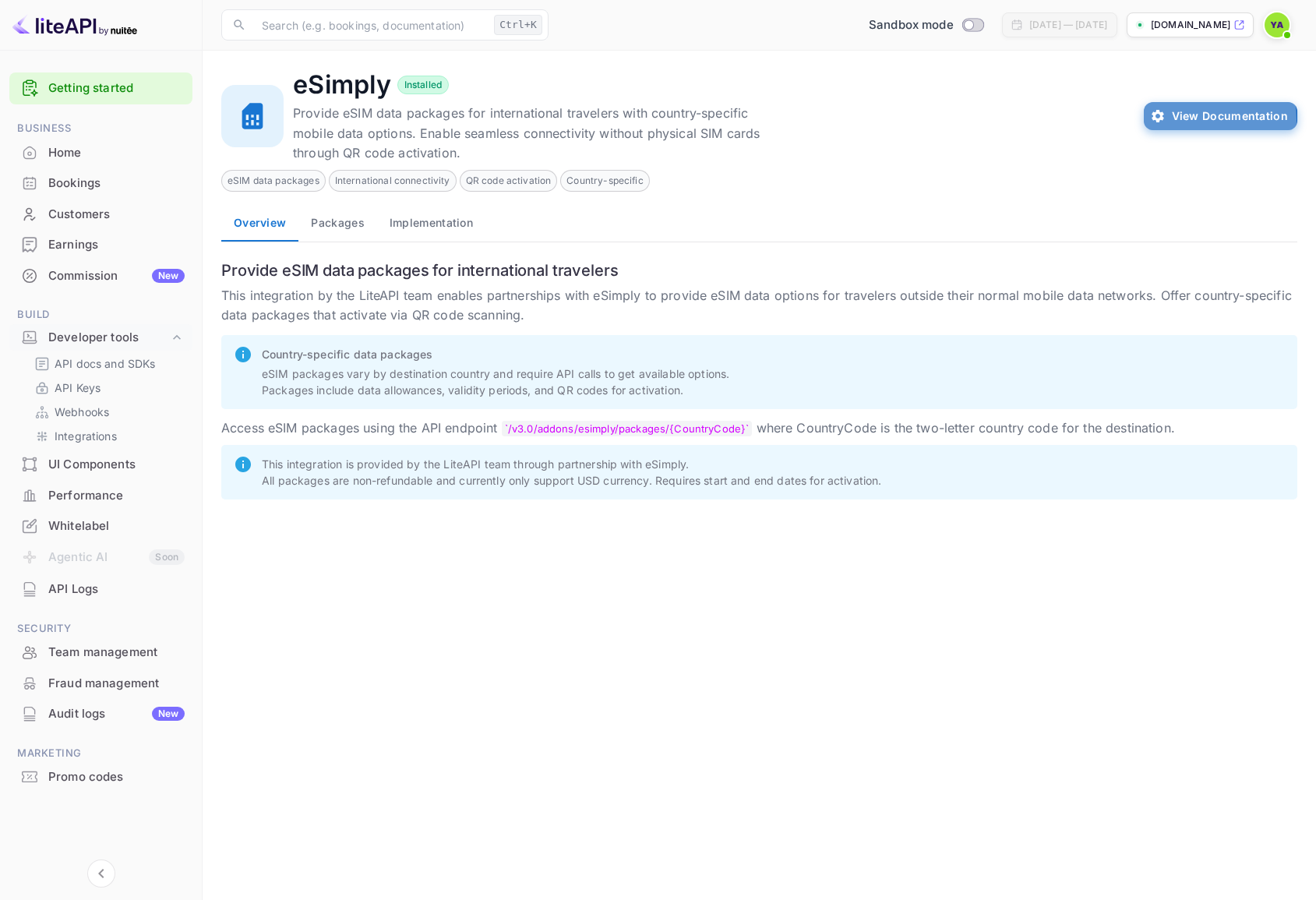
click at [1189, 119] on button "View Documentation" at bounding box center [1221, 116] width 154 height 28
